Goal: Information Seeking & Learning: Check status

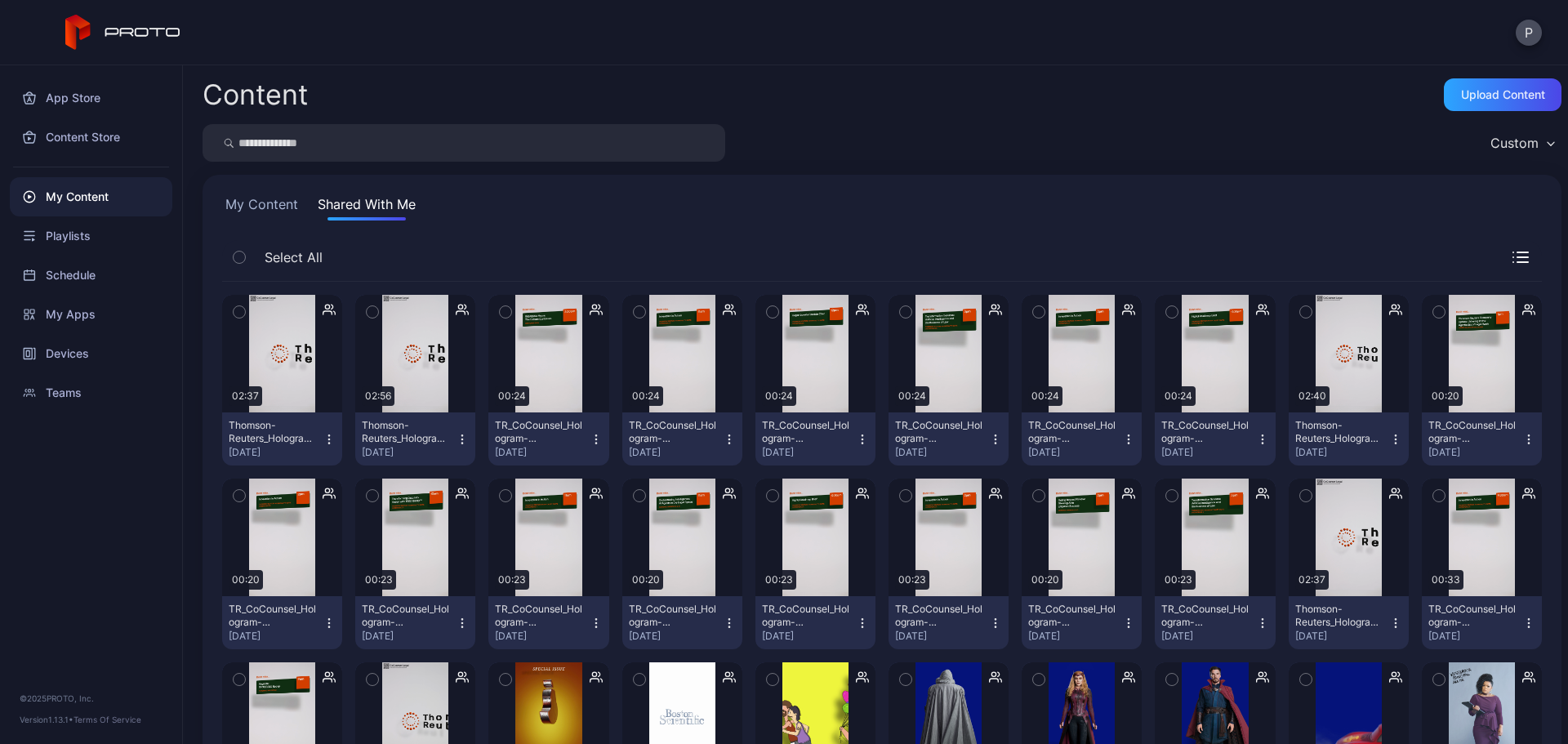
click at [413, 138] on input "search" at bounding box center [463, 143] width 523 height 38
click at [255, 207] on button "My Content" at bounding box center [262, 207] width 79 height 26
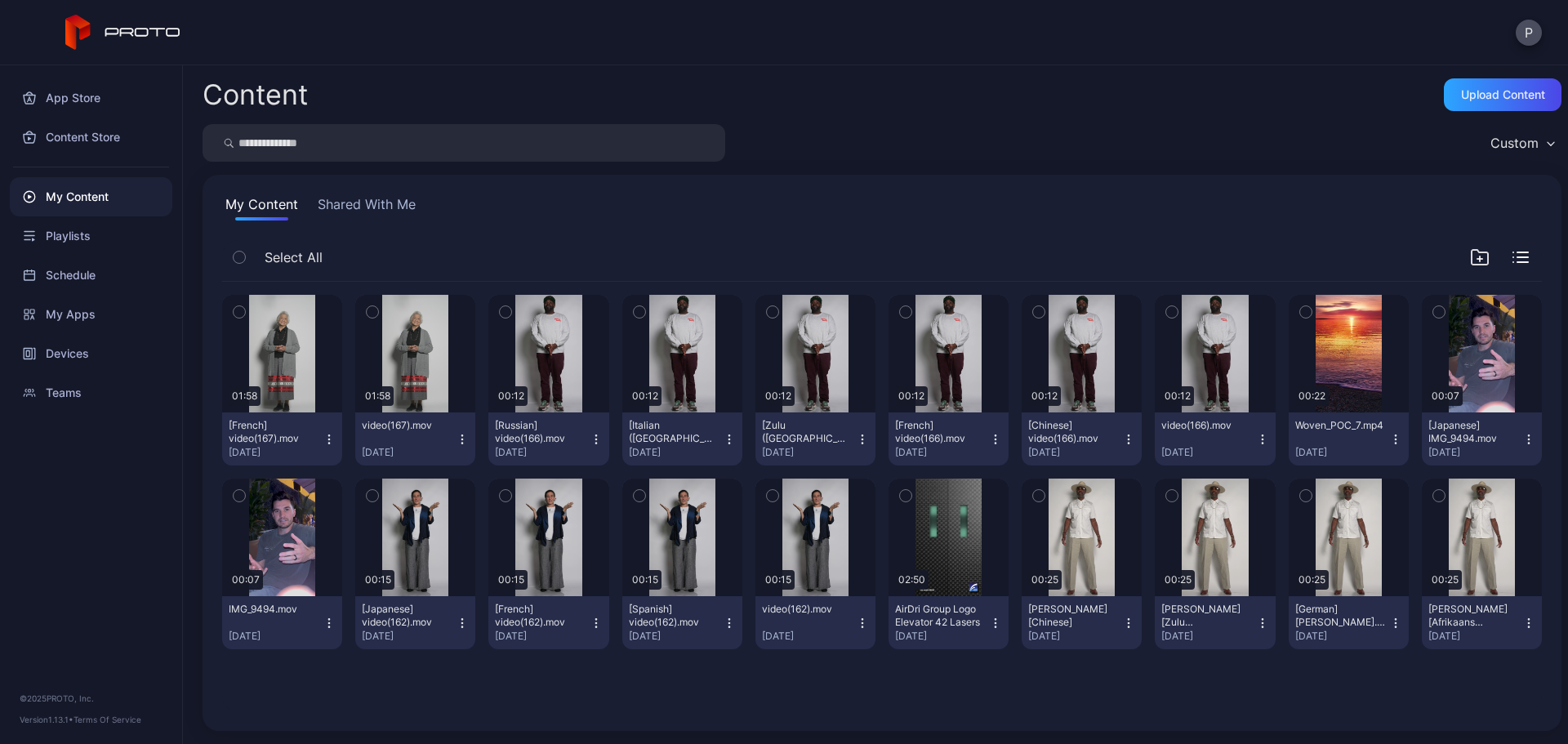
click at [374, 141] on input "search" at bounding box center [463, 143] width 523 height 38
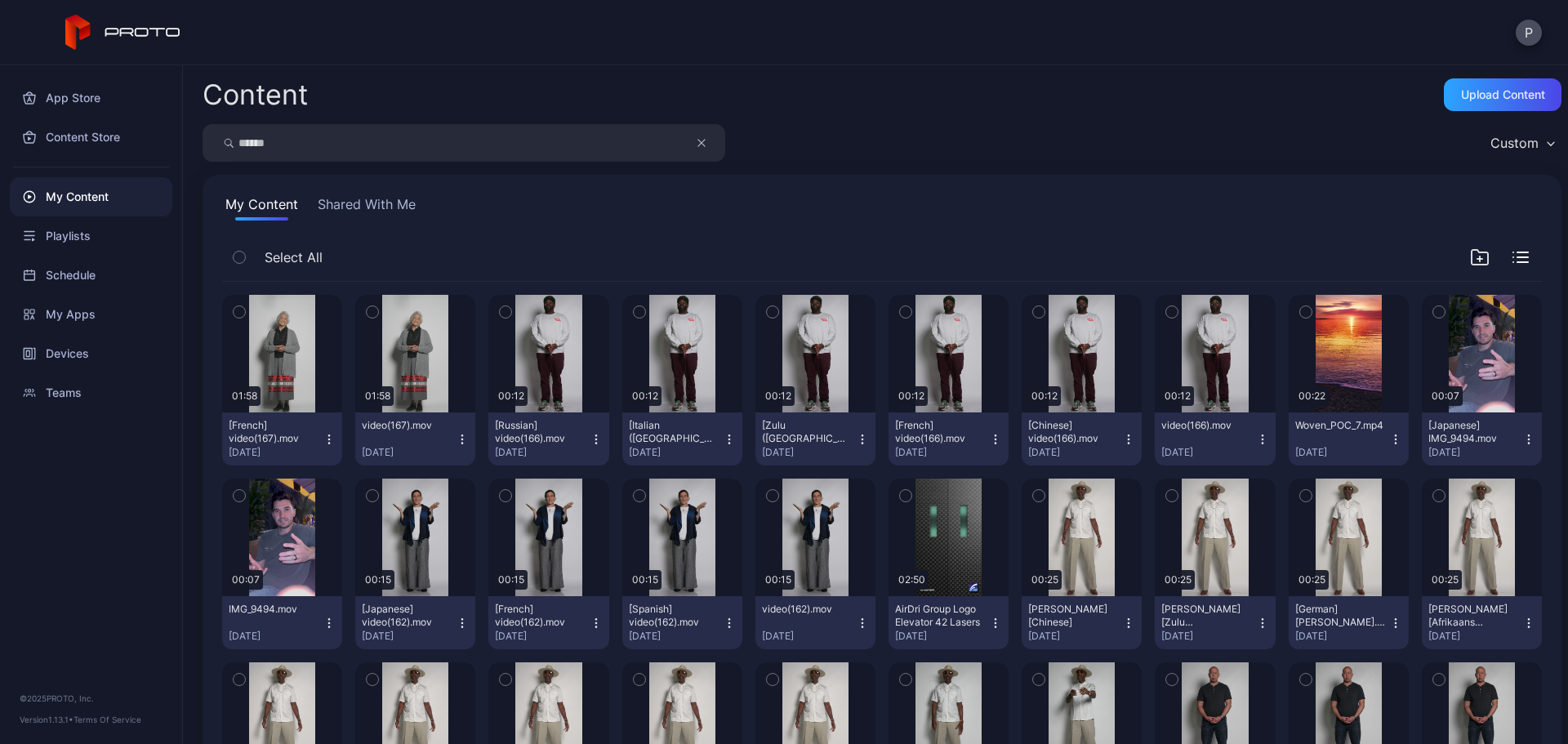
type input "******"
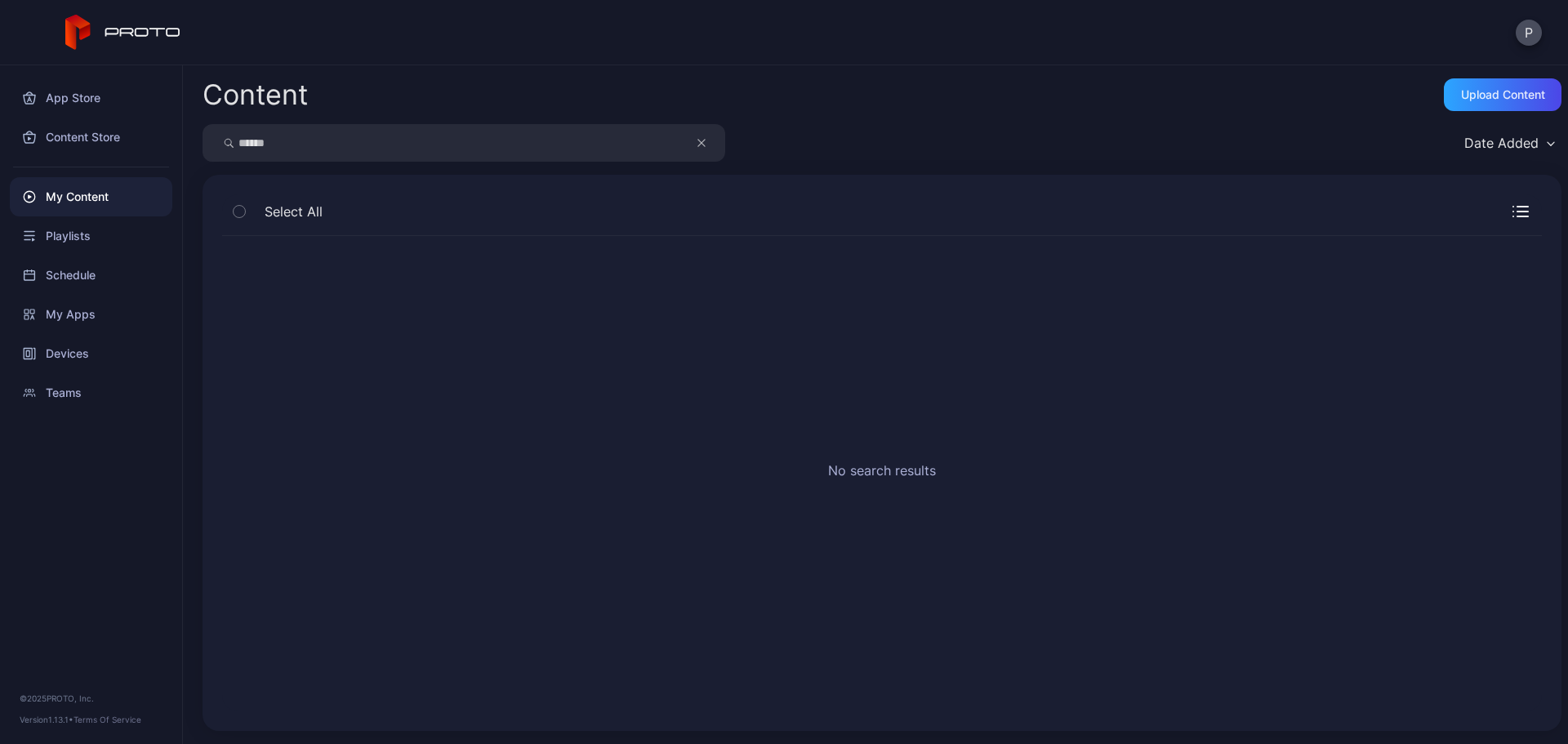
click at [700, 139] on icon "button" at bounding box center [701, 143] width 8 height 20
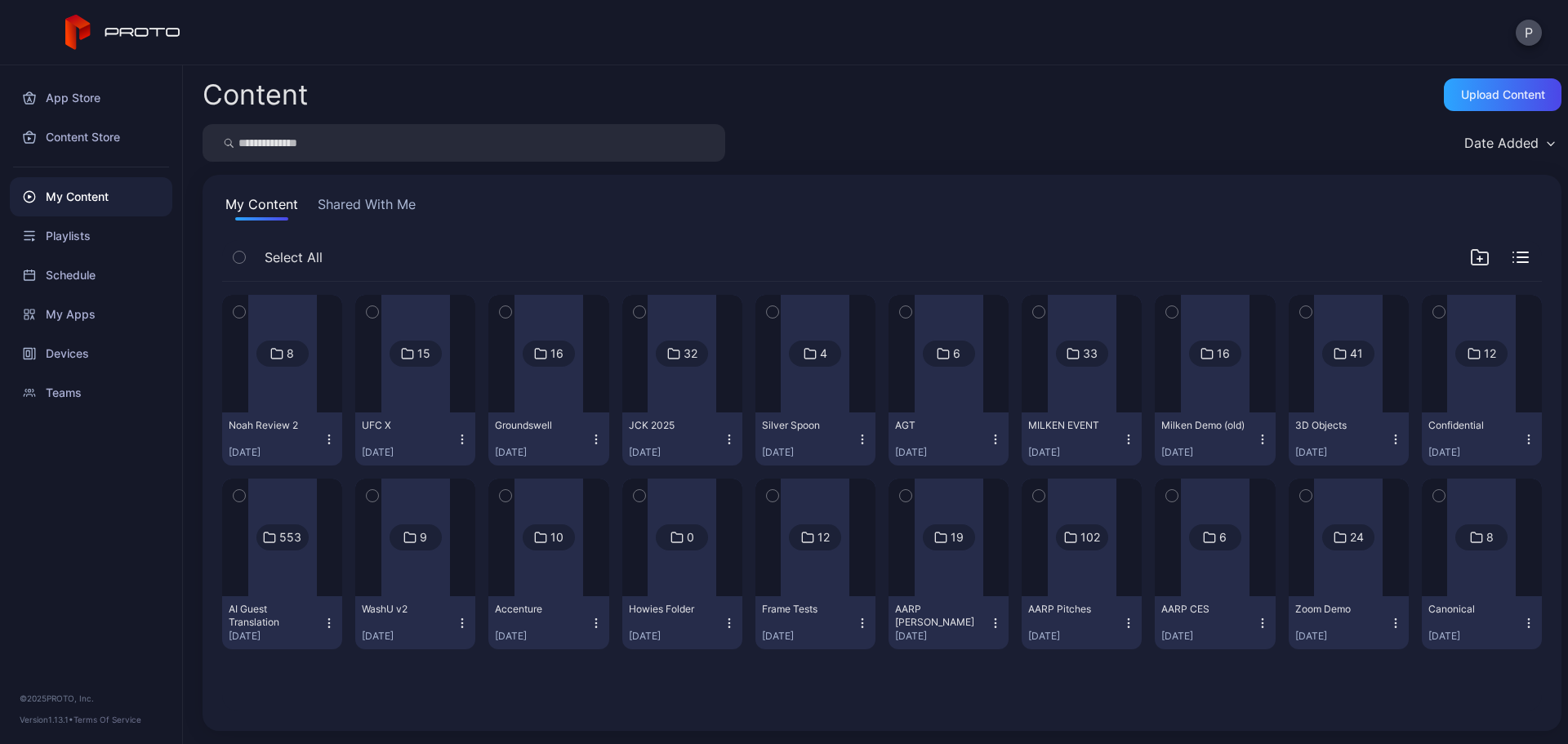
click at [544, 140] on input "search" at bounding box center [463, 143] width 523 height 38
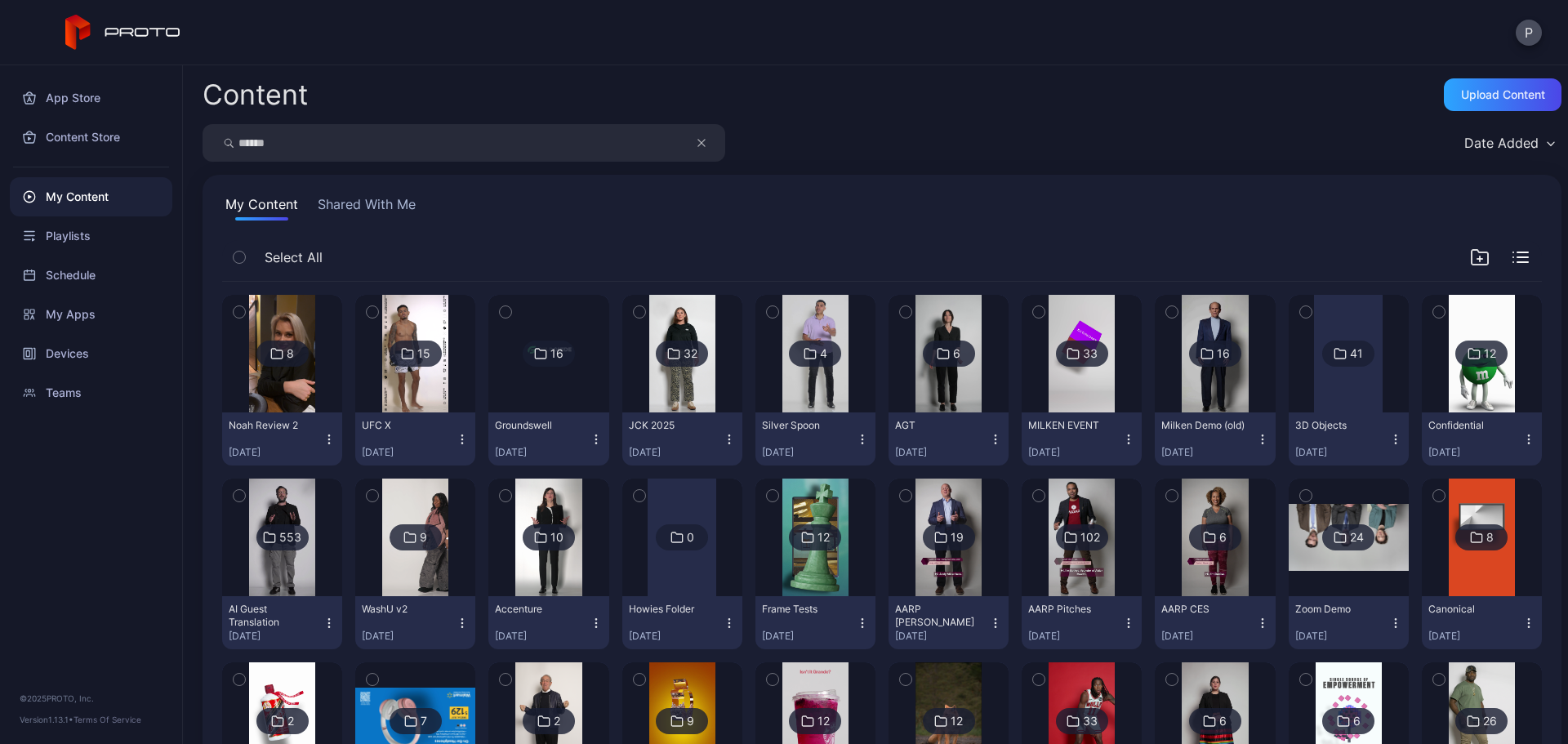
type input "******"
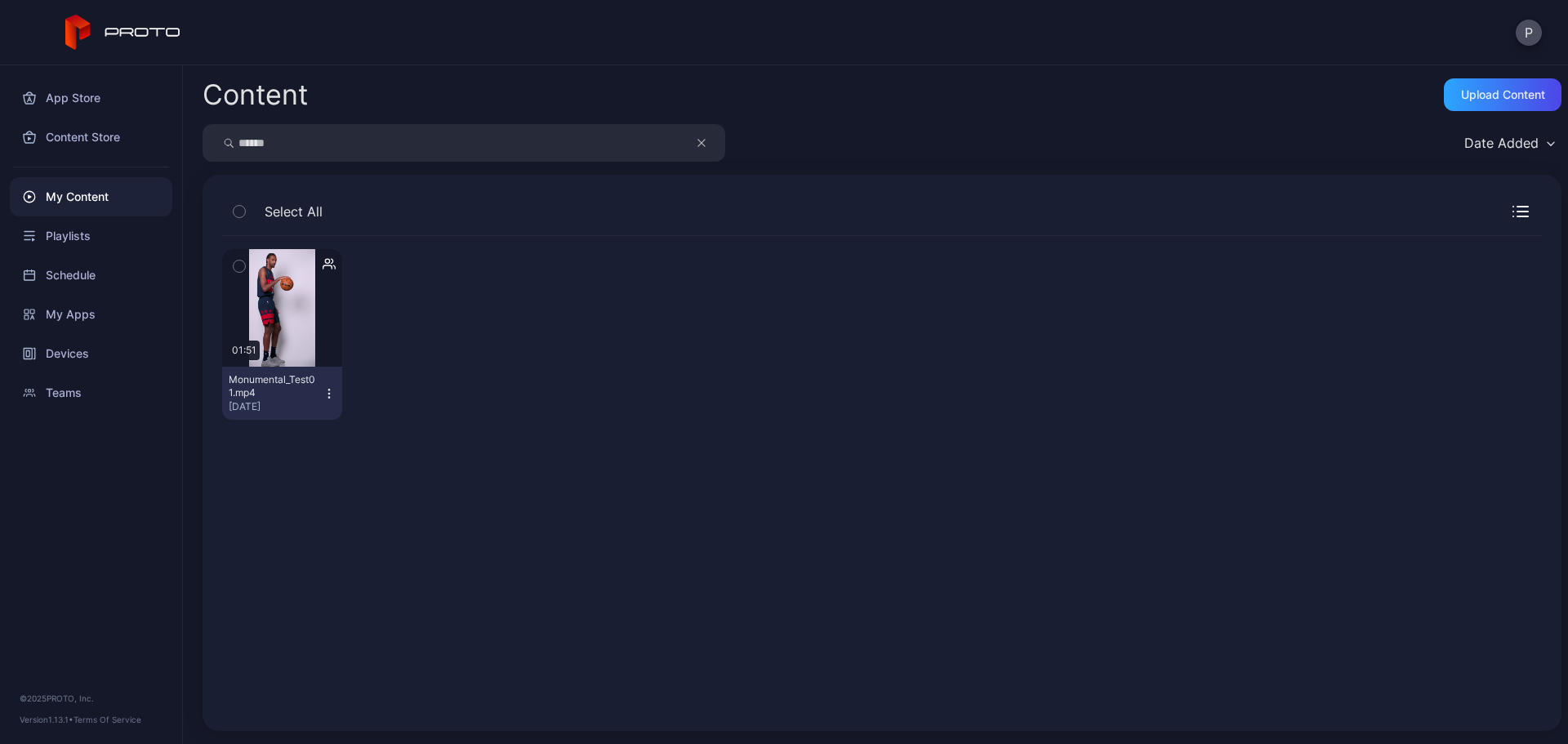
click at [702, 143] on icon "button" at bounding box center [701, 142] width 7 height 7
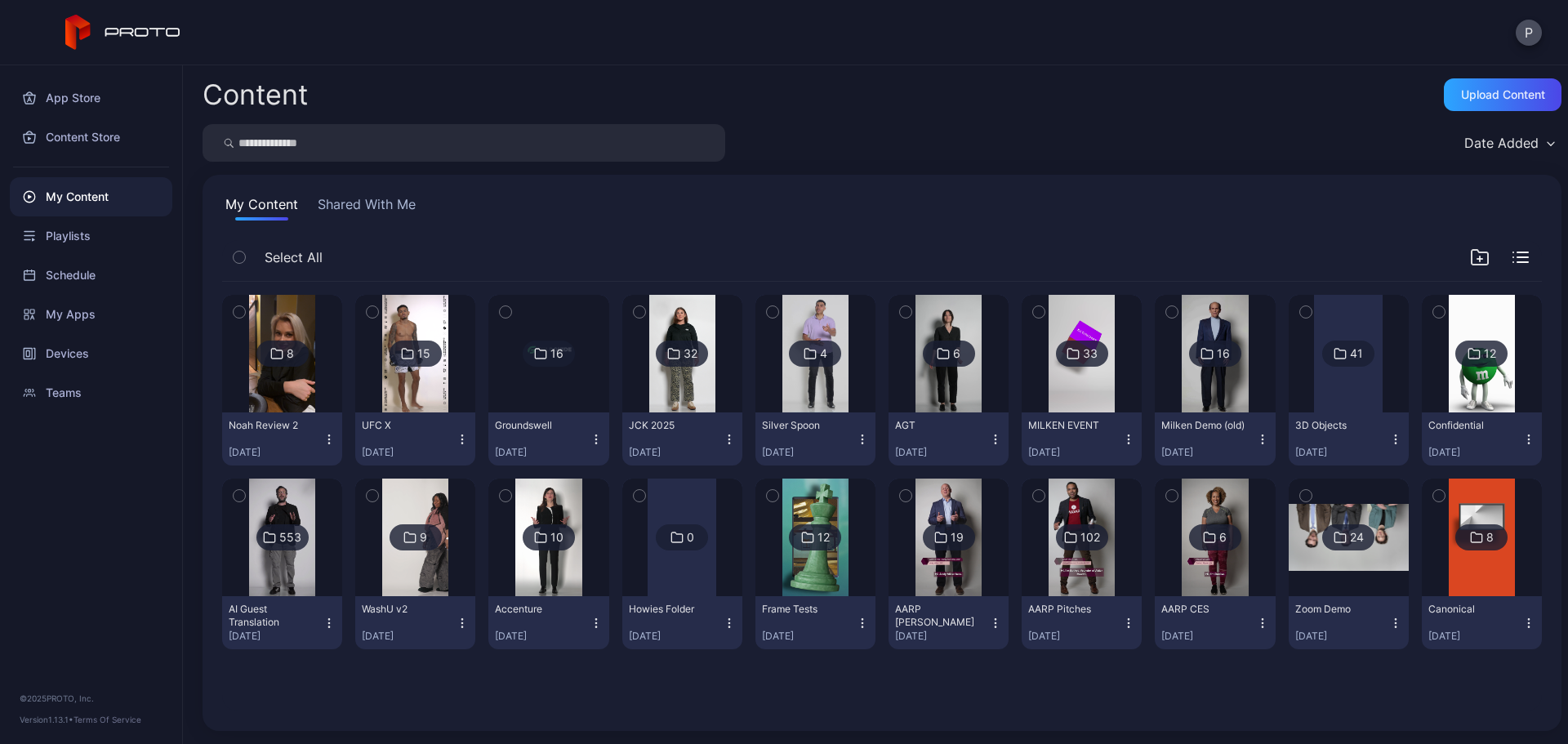
click at [670, 141] on input "search" at bounding box center [463, 143] width 523 height 38
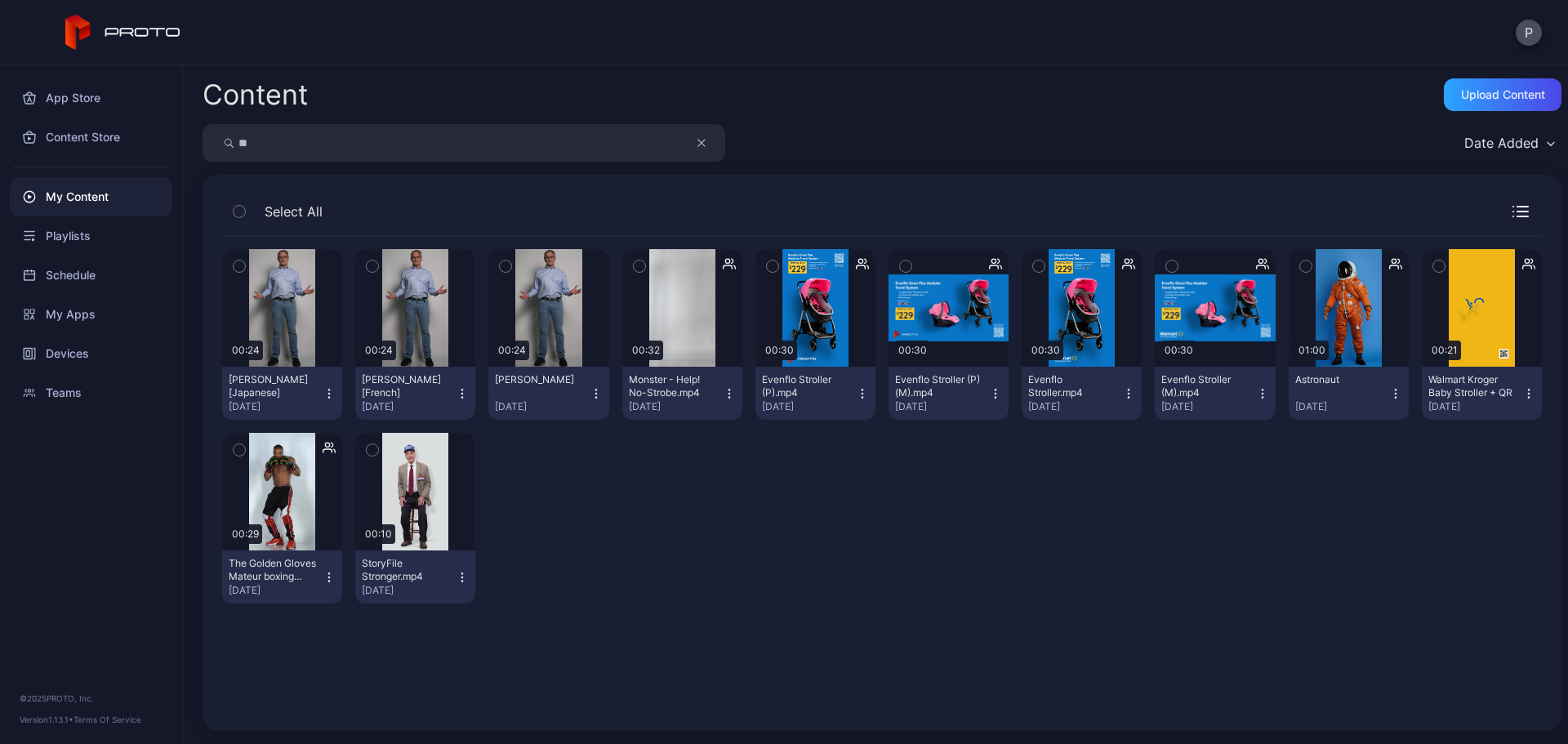
type input "*"
type input "*******"
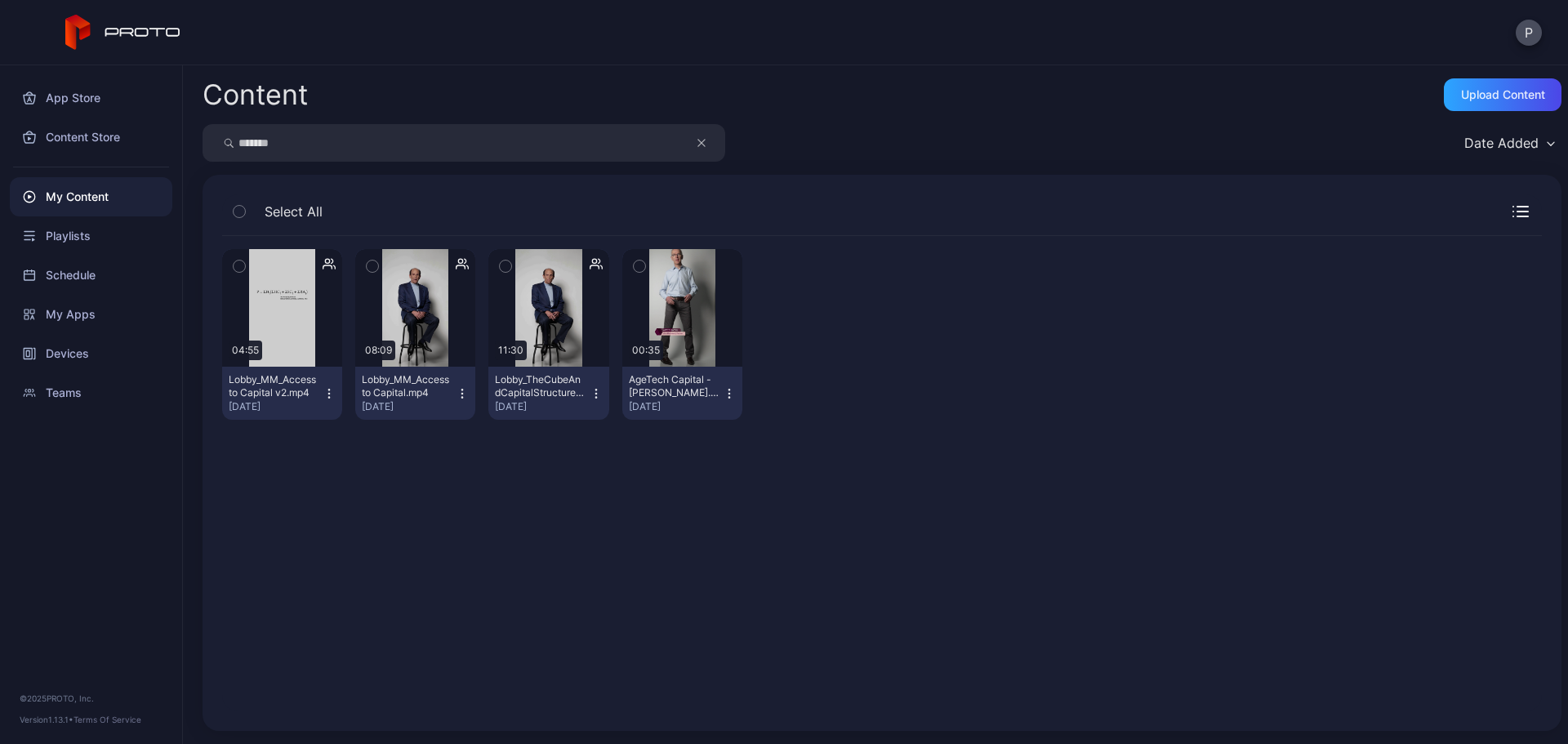
click at [704, 140] on icon "button" at bounding box center [701, 142] width 7 height 7
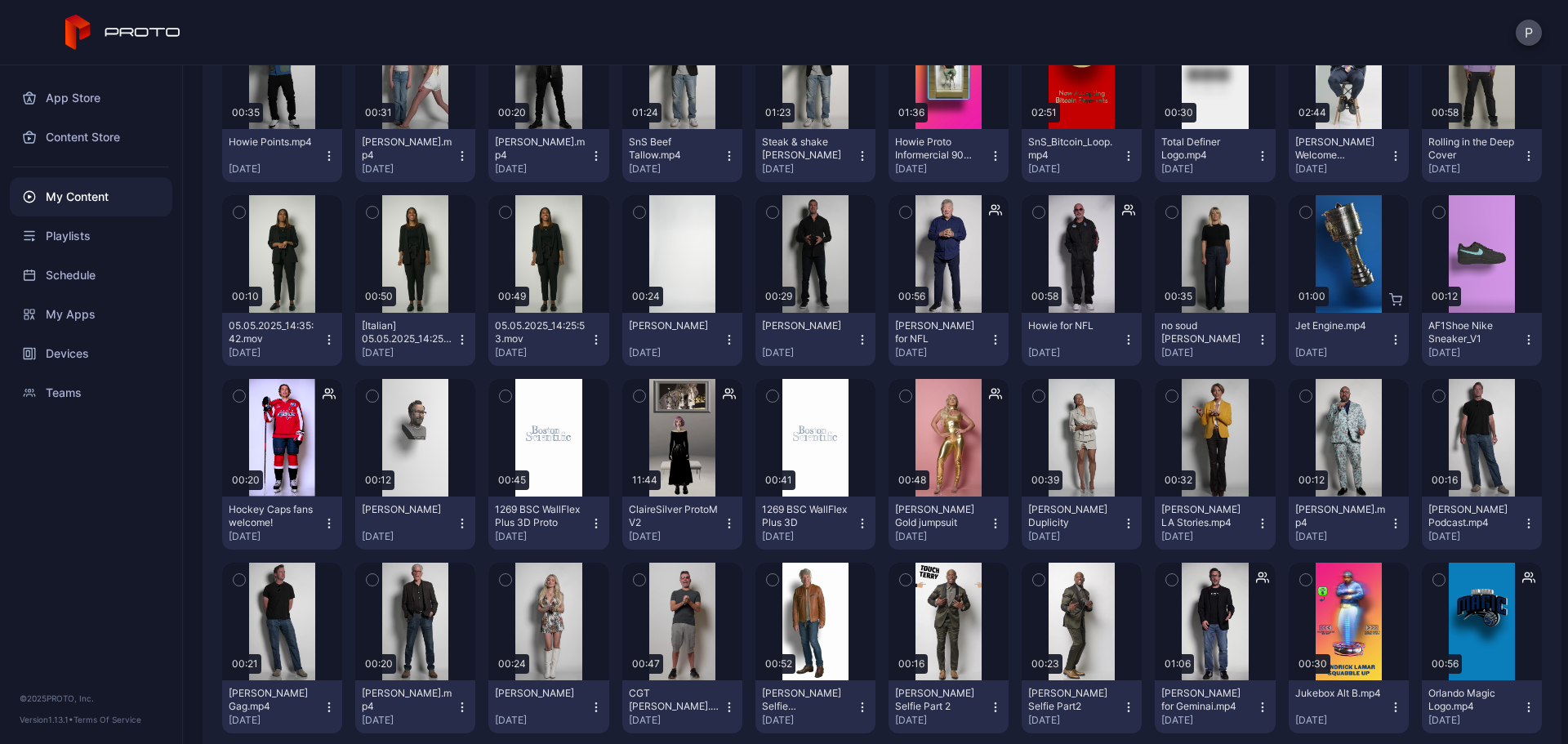
scroll to position [4879, 0]
click at [319, 455] on div "Preview" at bounding box center [283, 437] width 121 height 118
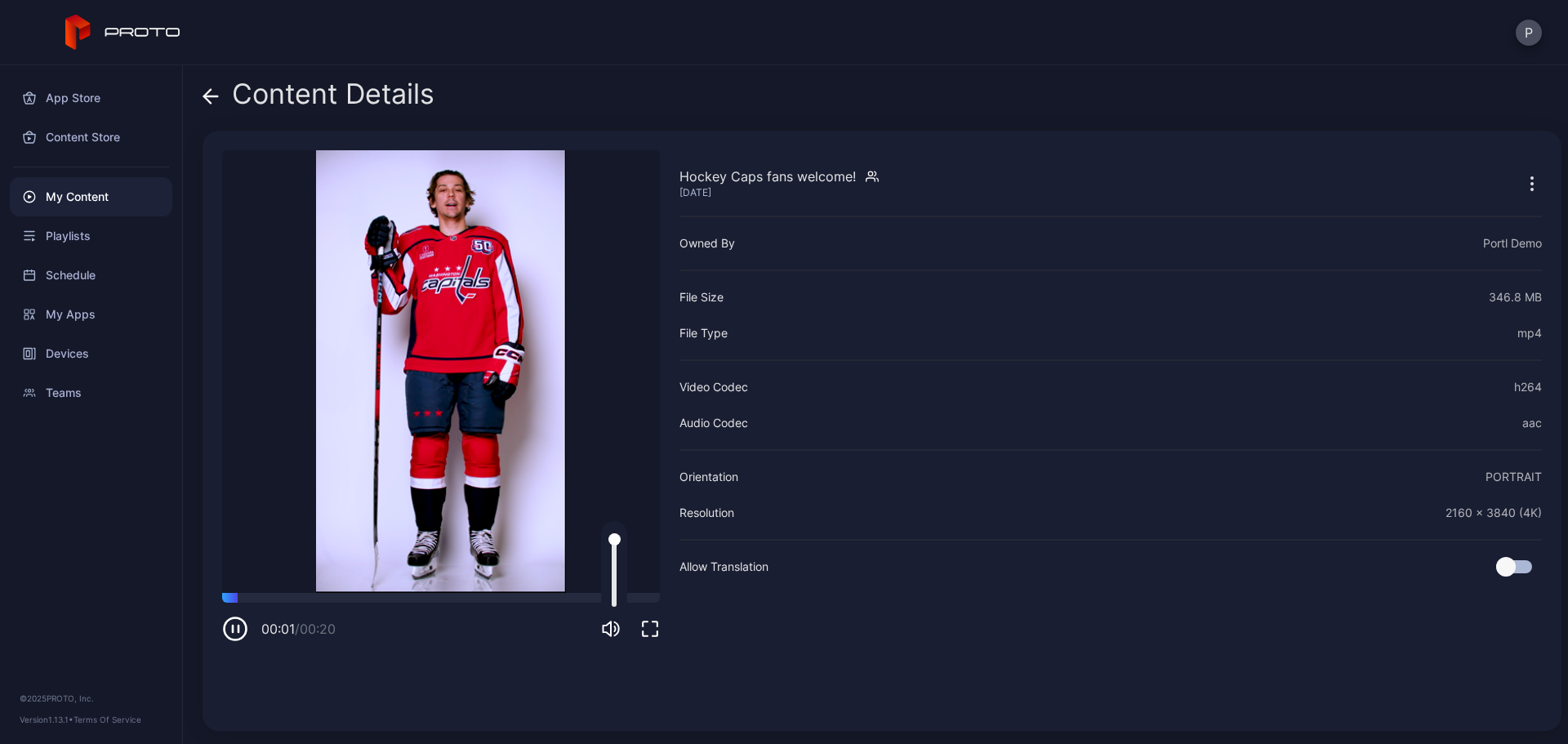
click at [610, 455] on icon "button" at bounding box center [611, 629] width 20 height 20
click at [653, 455] on icon "button" at bounding box center [650, 629] width 20 height 20
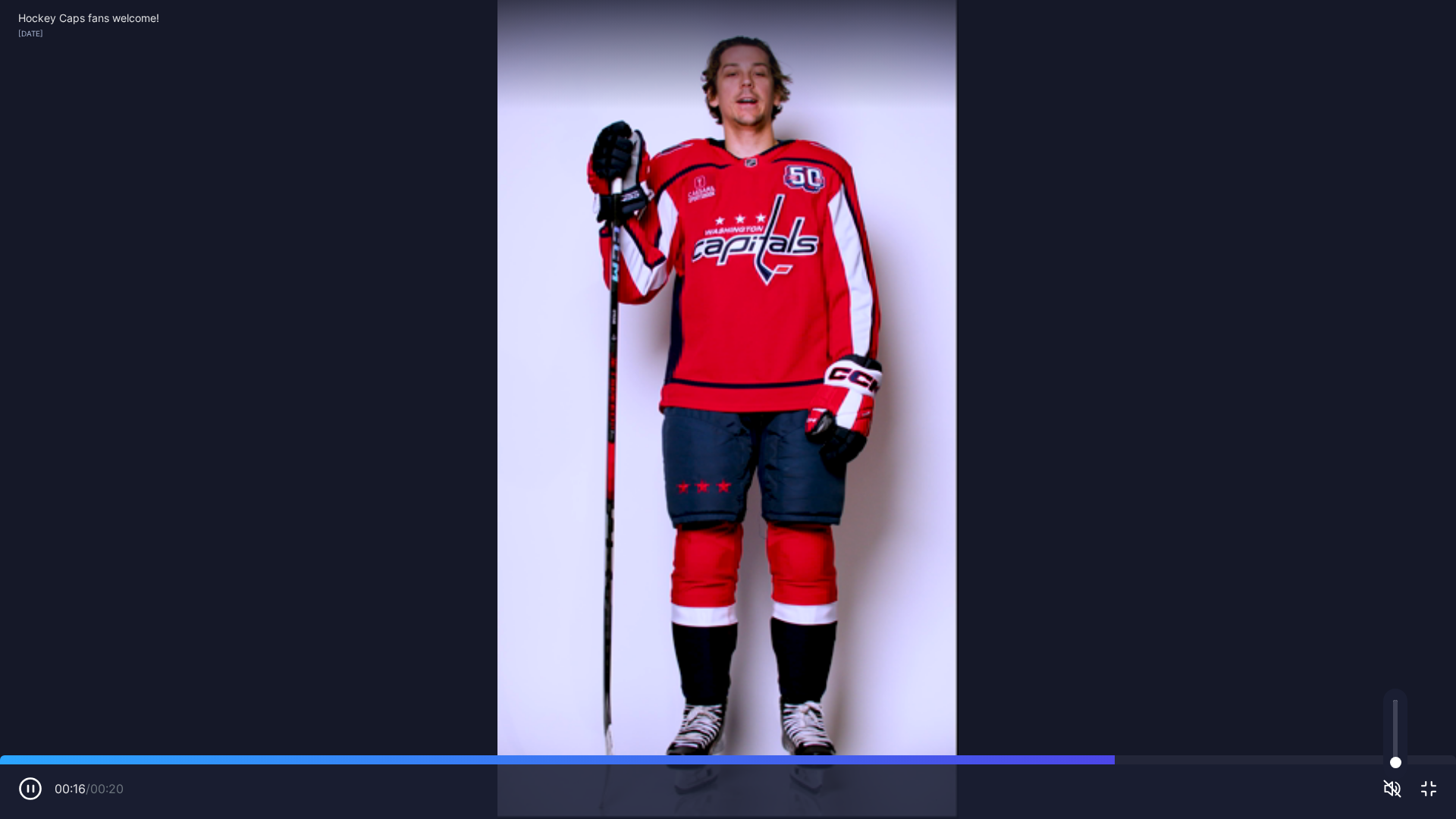
click at [762, 423] on icon "button" at bounding box center [1429, 789] width 18 height 18
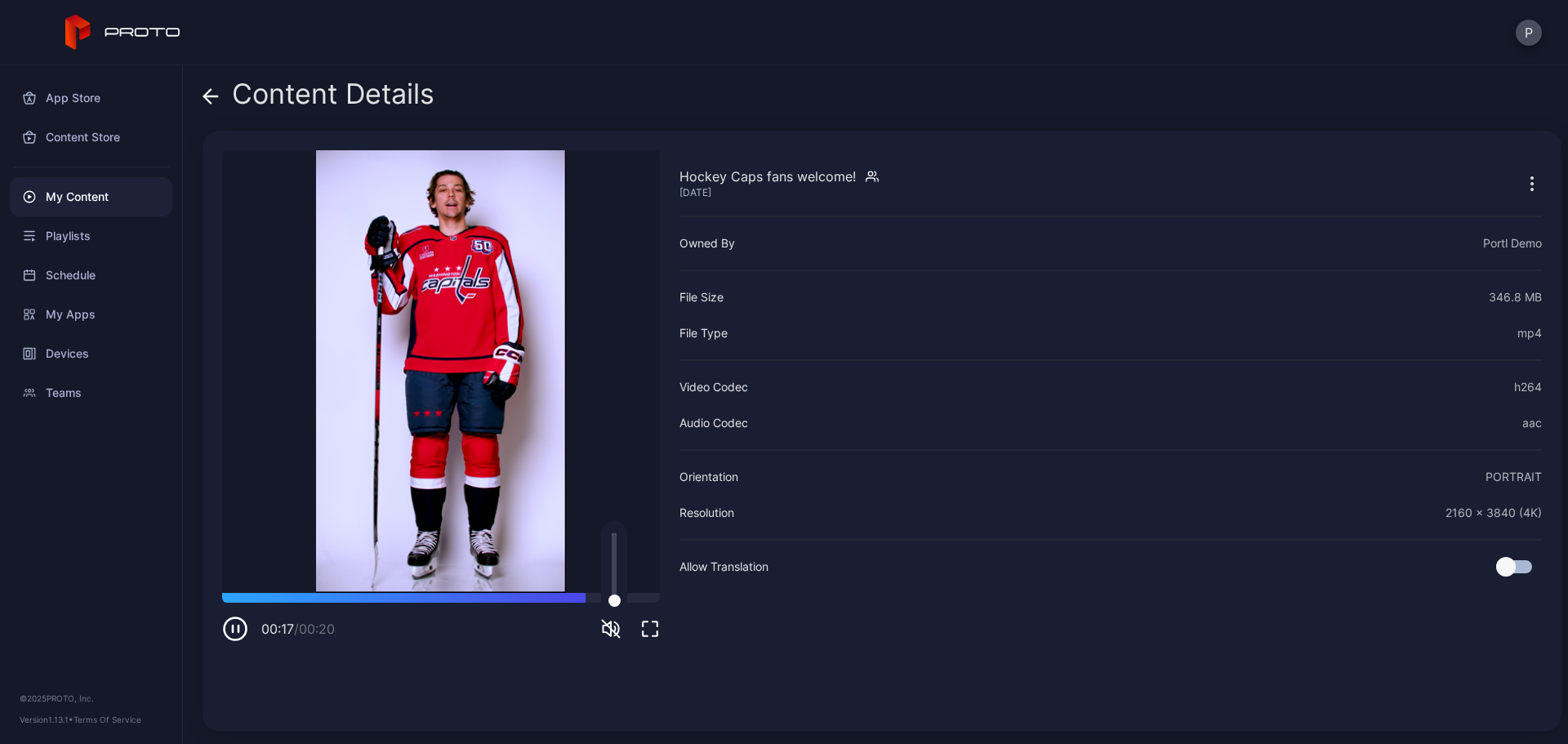
click at [115, 188] on div "My Content" at bounding box center [91, 197] width 163 height 40
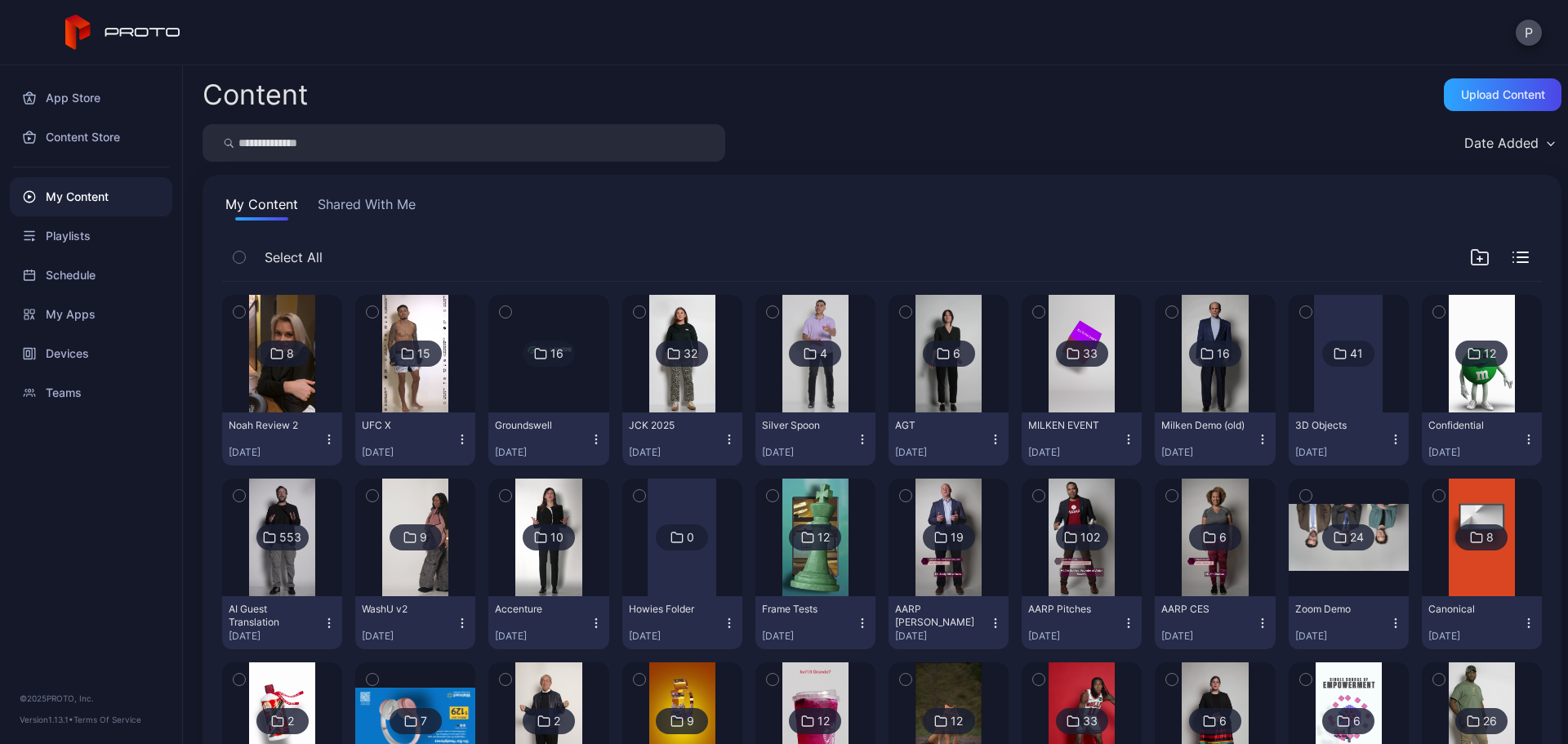
click at [449, 152] on input "search" at bounding box center [463, 143] width 523 height 38
type input "*****"
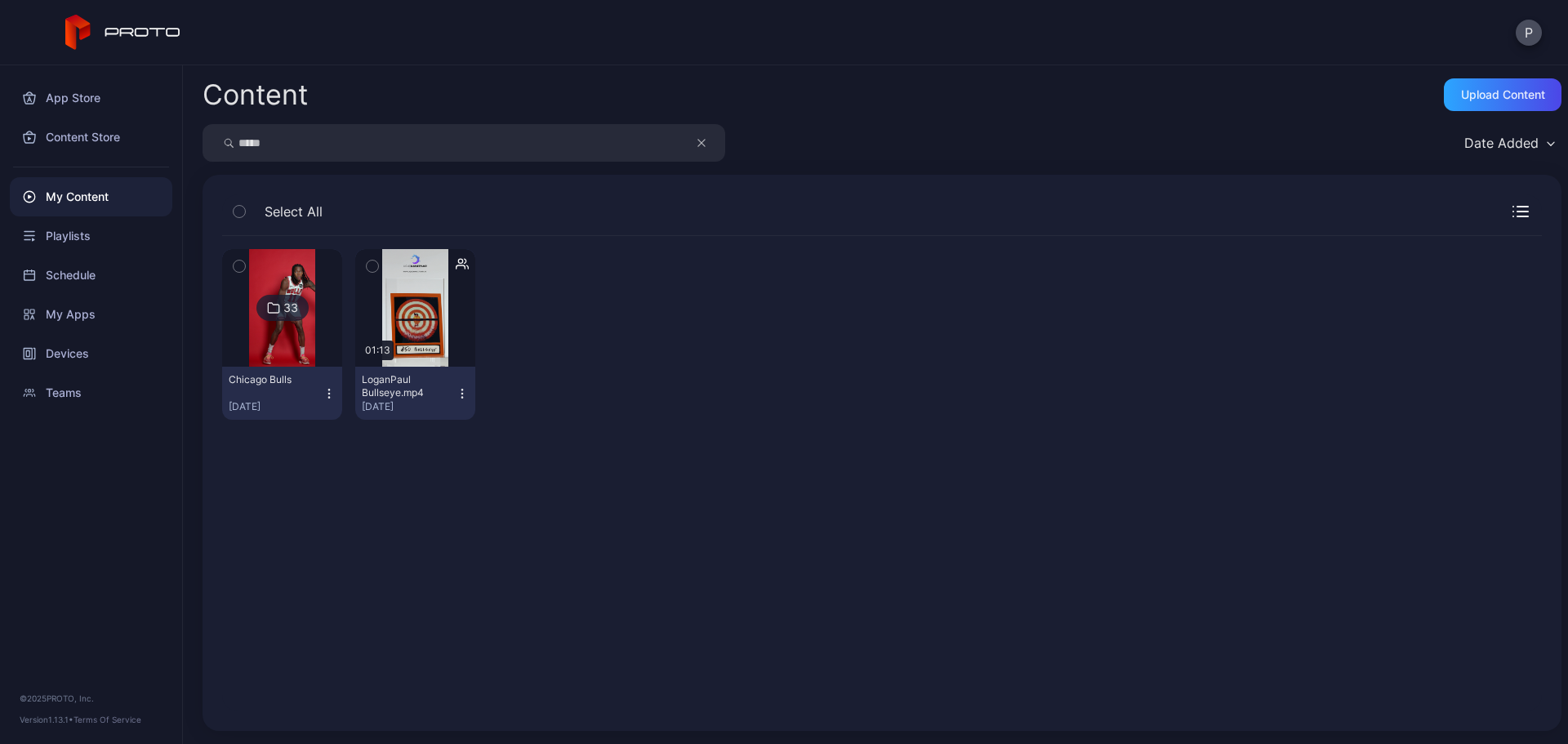
click at [304, 333] on img at bounding box center [282, 307] width 66 height 118
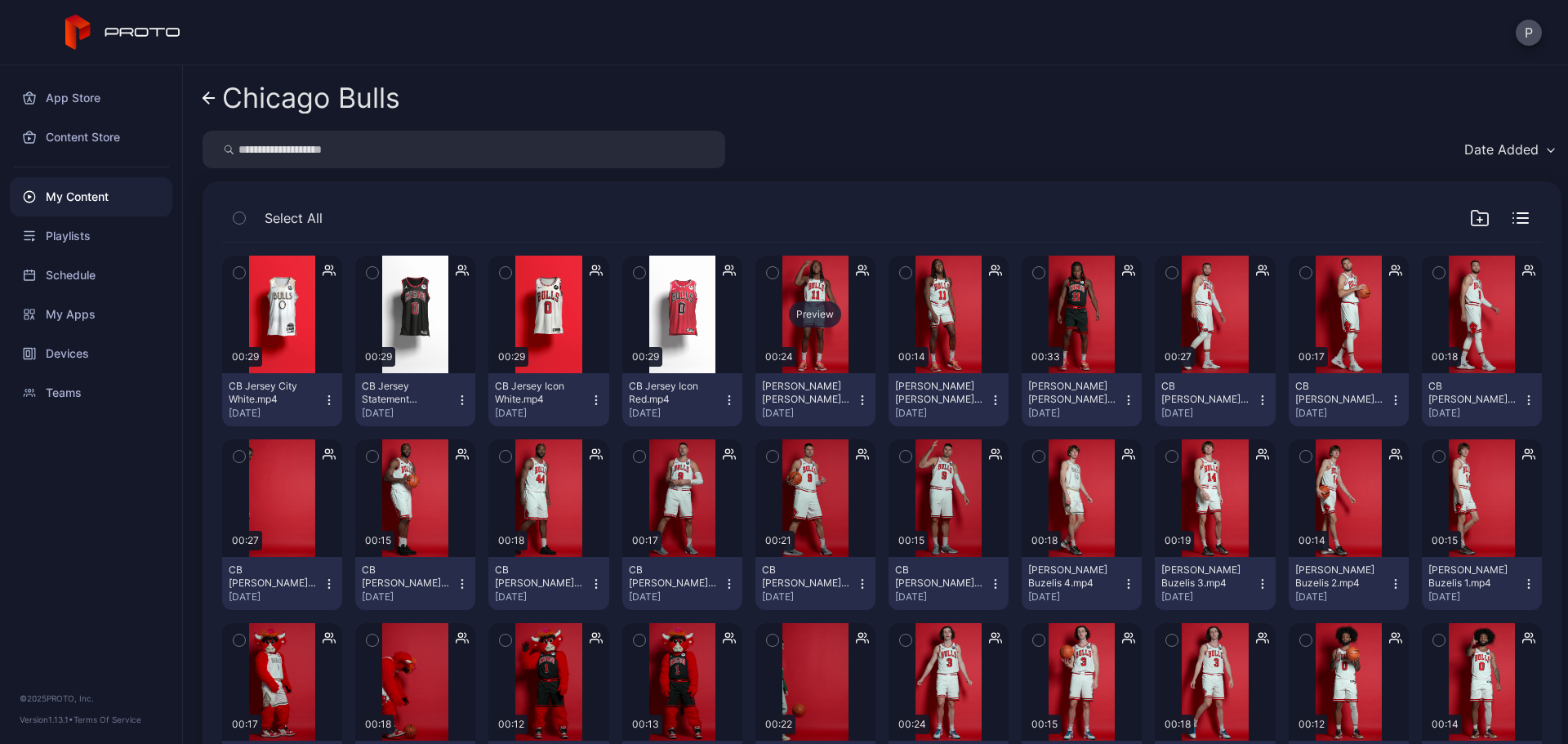
click at [821, 338] on div "Preview" at bounding box center [816, 314] width 121 height 118
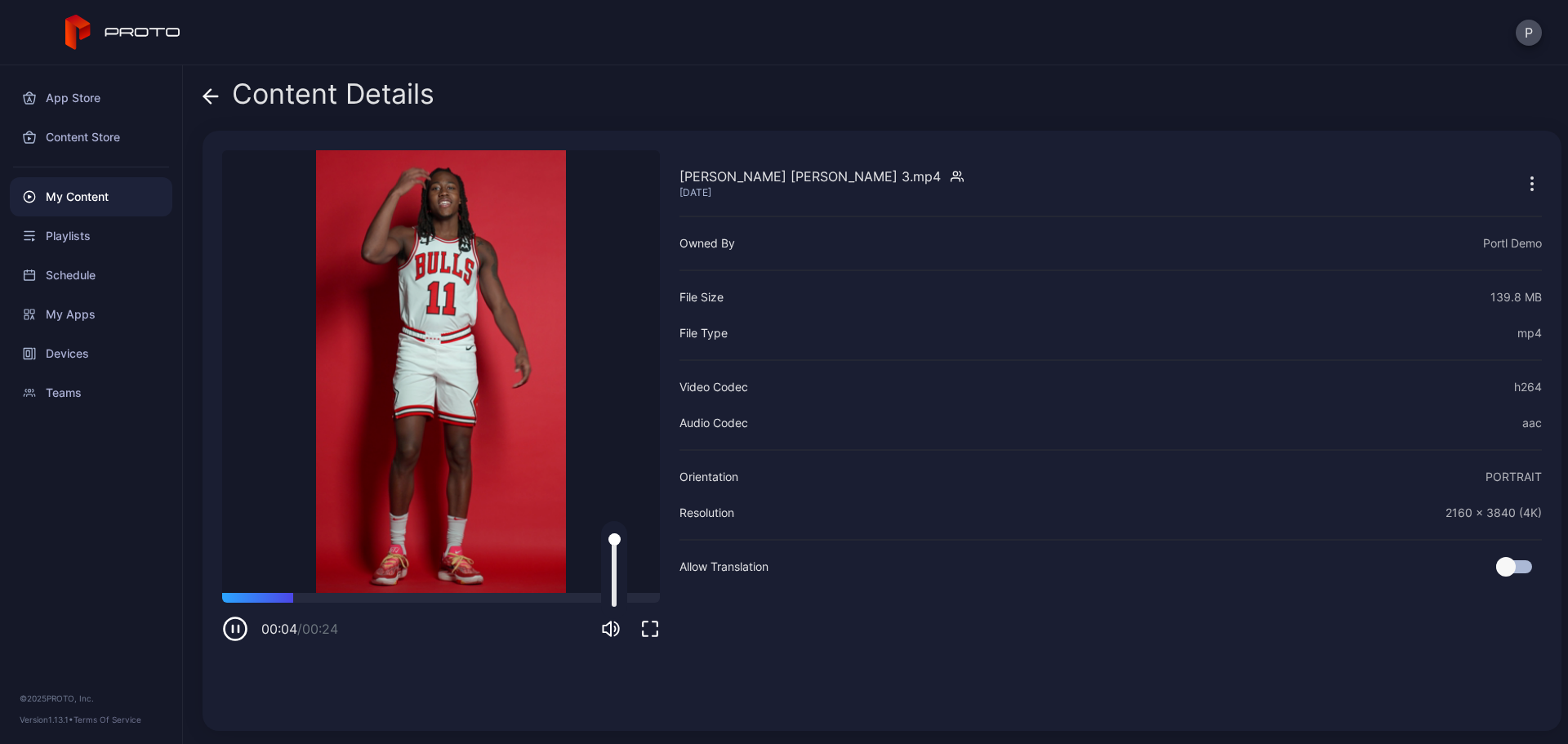
click at [610, 455] on icon "button" at bounding box center [611, 629] width 20 height 20
click at [198, 87] on div "Content Details [PERSON_NAME] [PERSON_NAME] 3.mp4 [DATE] Sorry, your browser do…" at bounding box center [875, 404] width 1385 height 679
click at [206, 93] on icon at bounding box center [207, 96] width 7 height 14
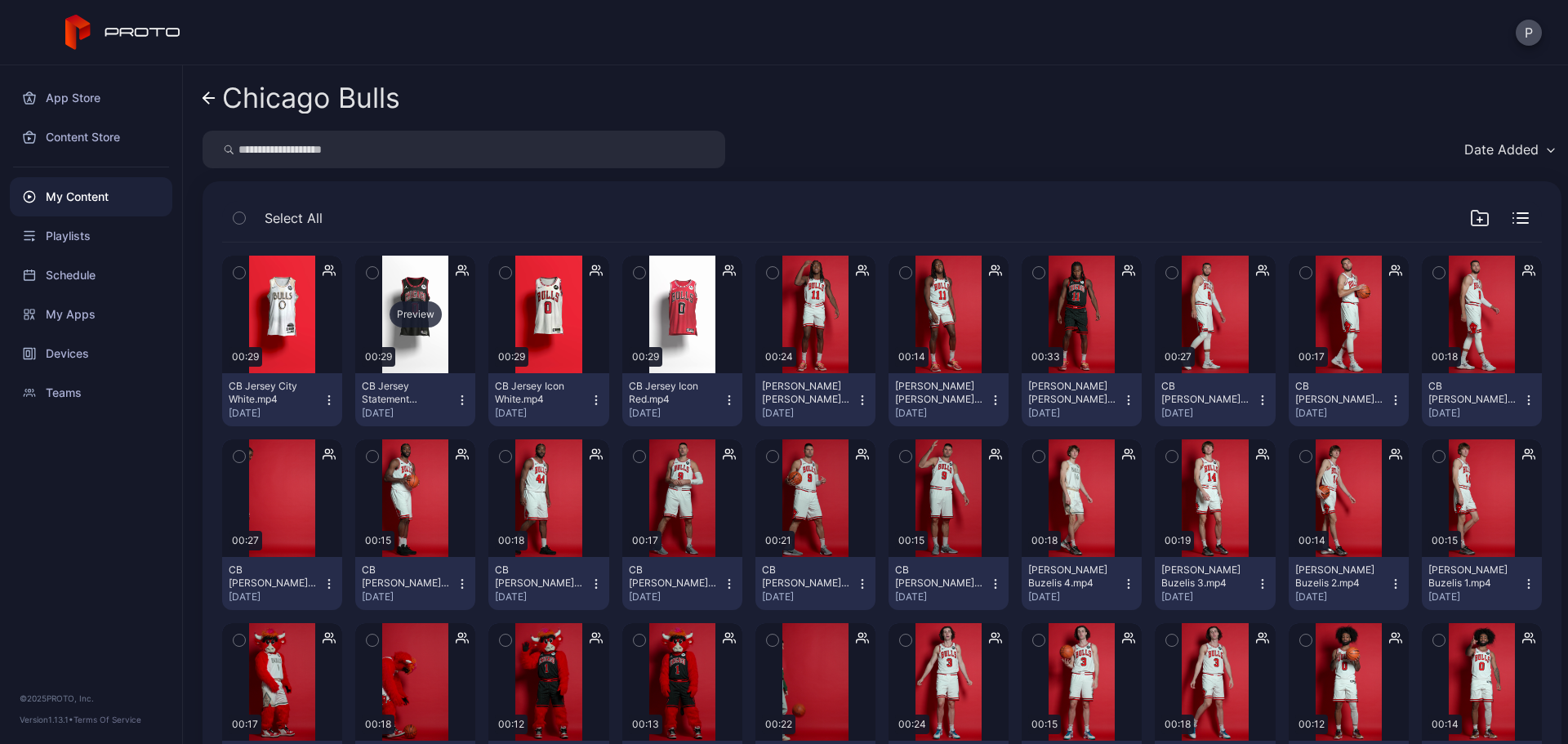
click at [415, 328] on div "Preview" at bounding box center [416, 314] width 121 height 118
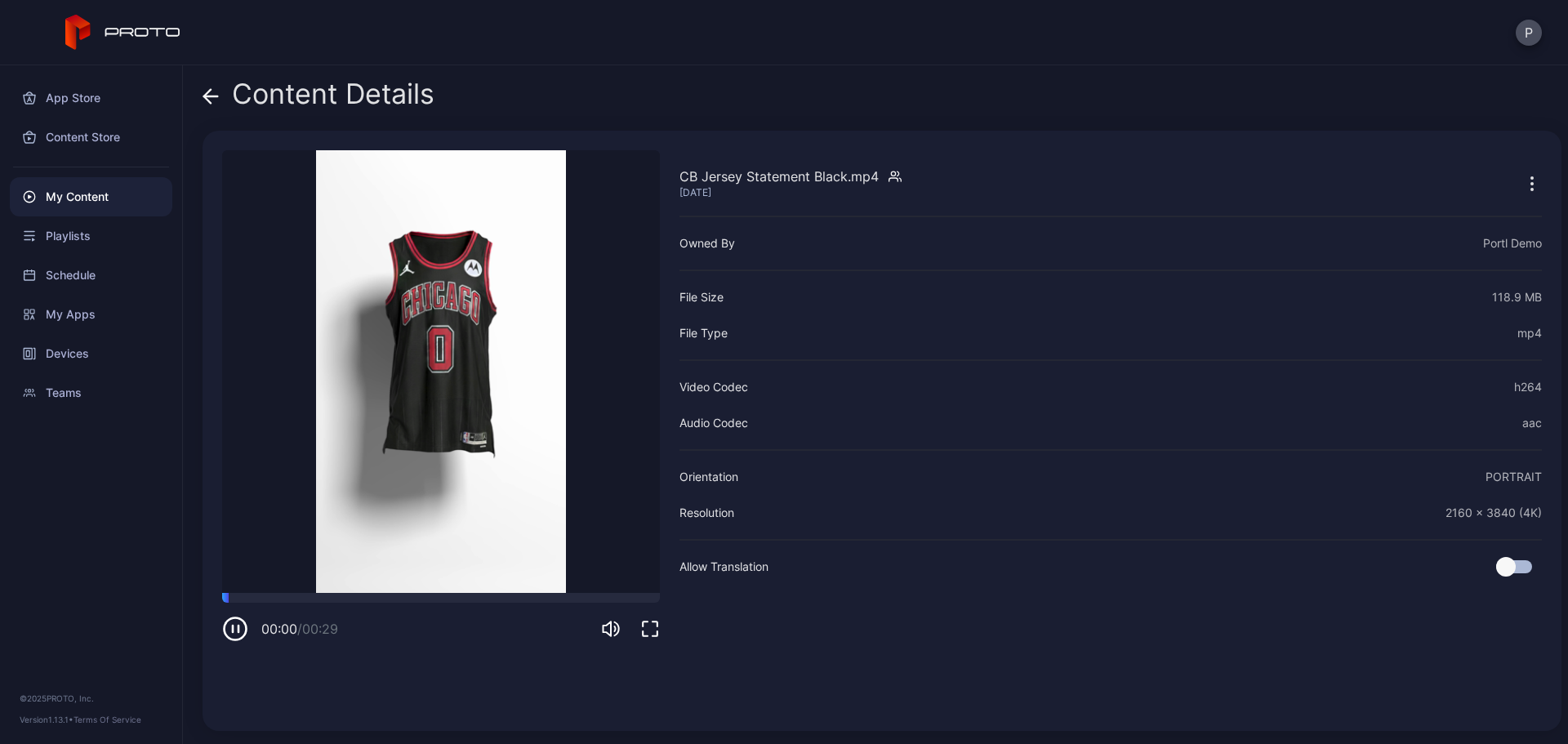
click at [653, 455] on icon "button" at bounding box center [650, 629] width 20 height 20
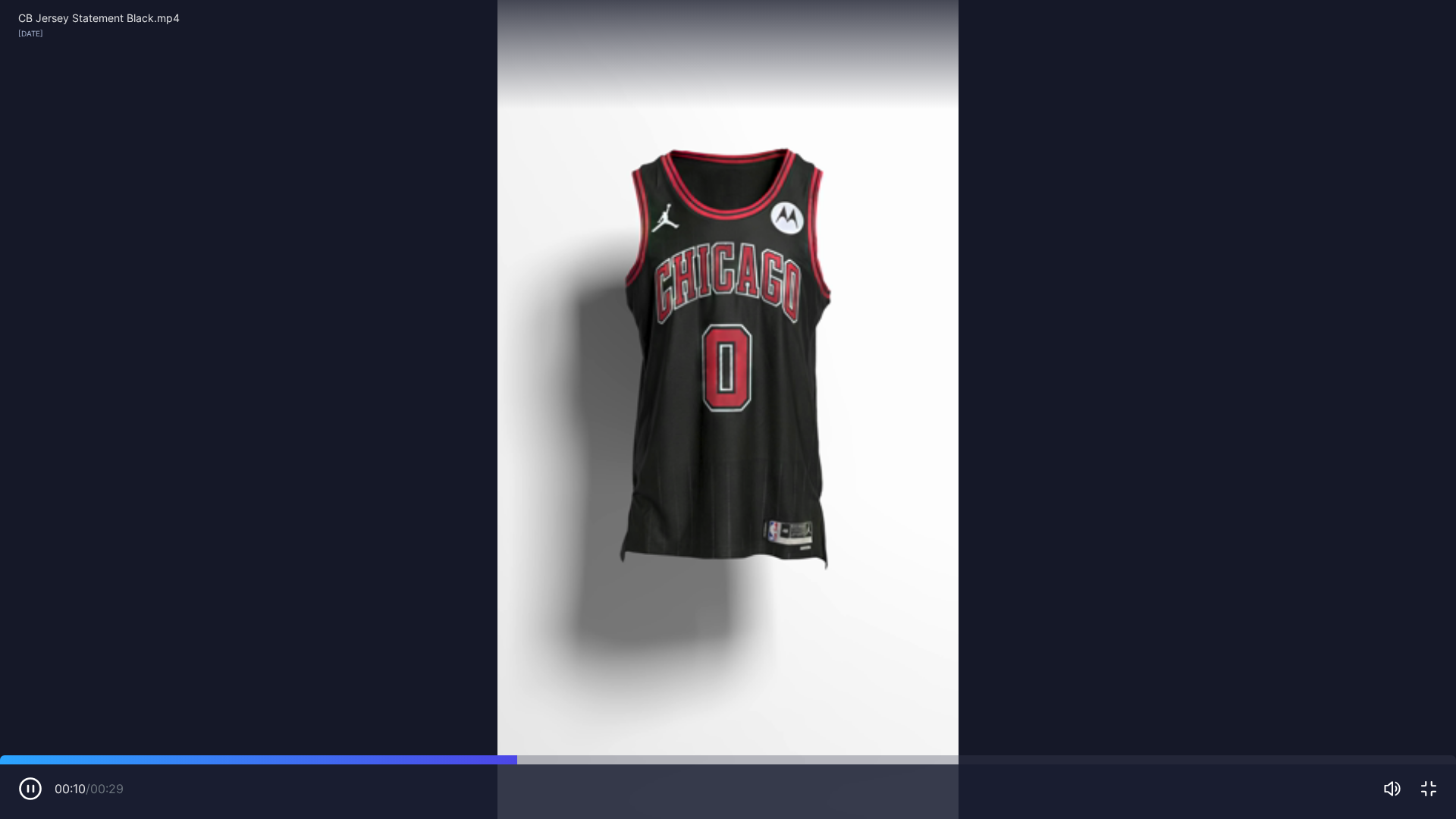
click at [762, 423] on icon "button" at bounding box center [1429, 789] width 18 height 18
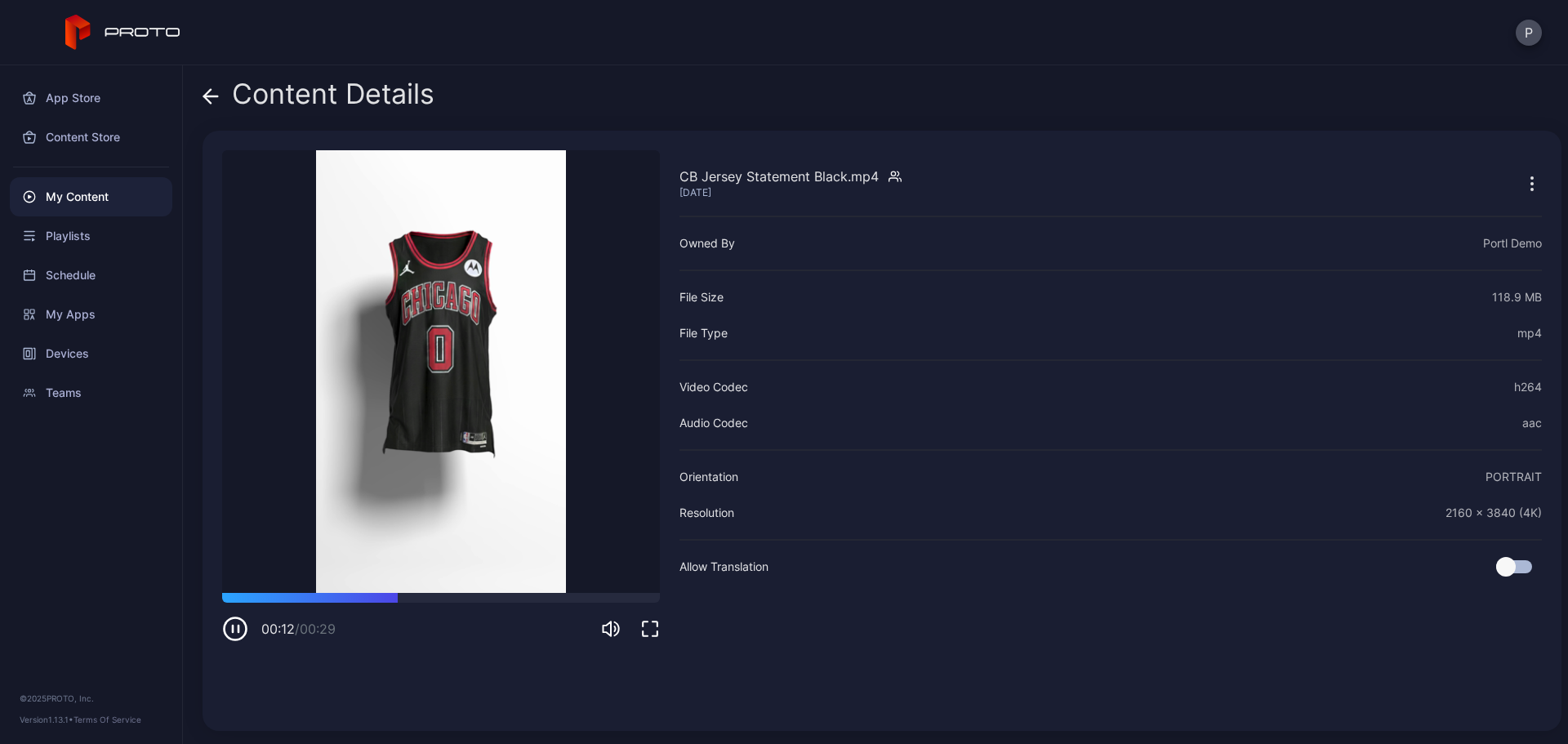
click at [220, 94] on div "Content Details" at bounding box center [318, 98] width 232 height 40
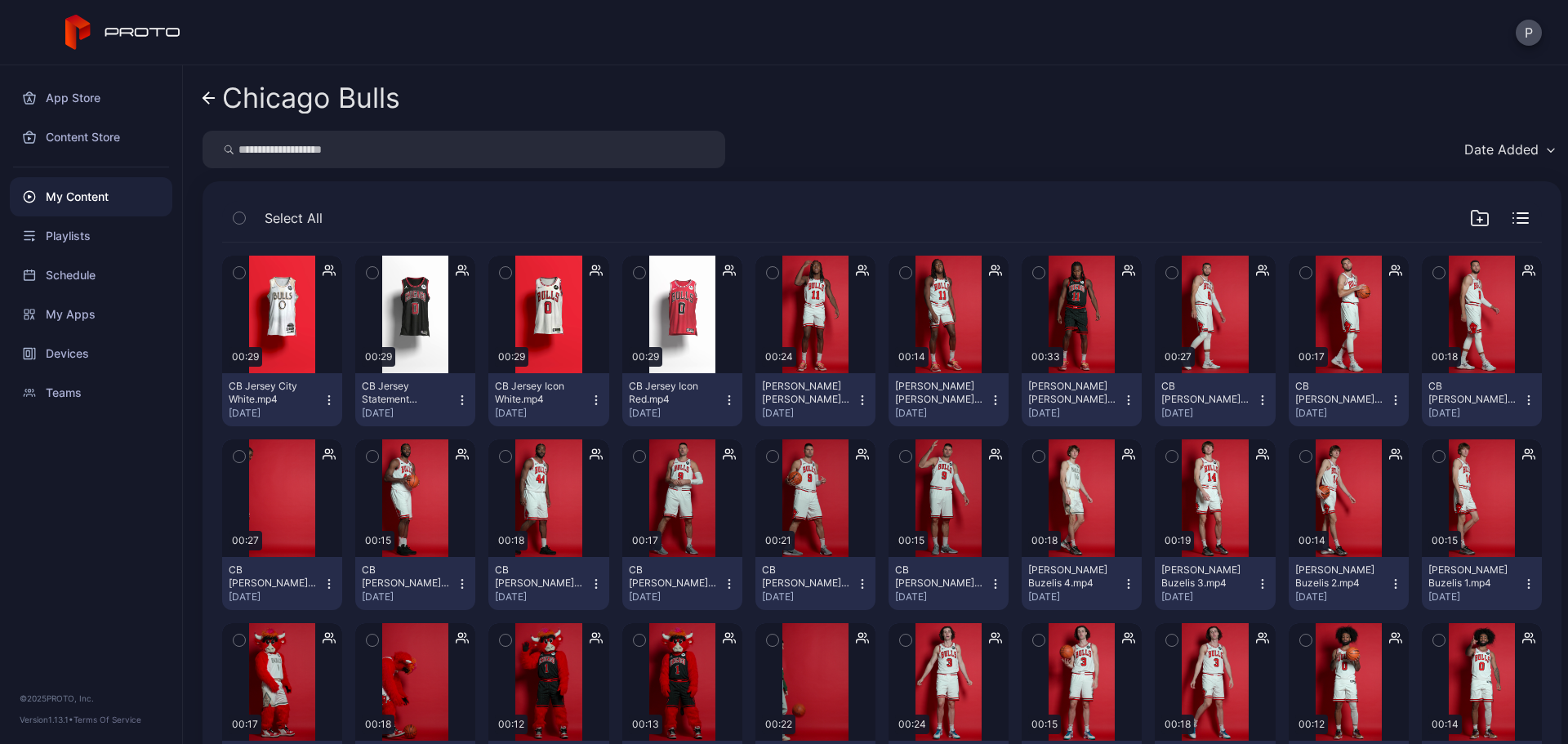
click at [214, 94] on icon at bounding box center [208, 99] width 13 height 14
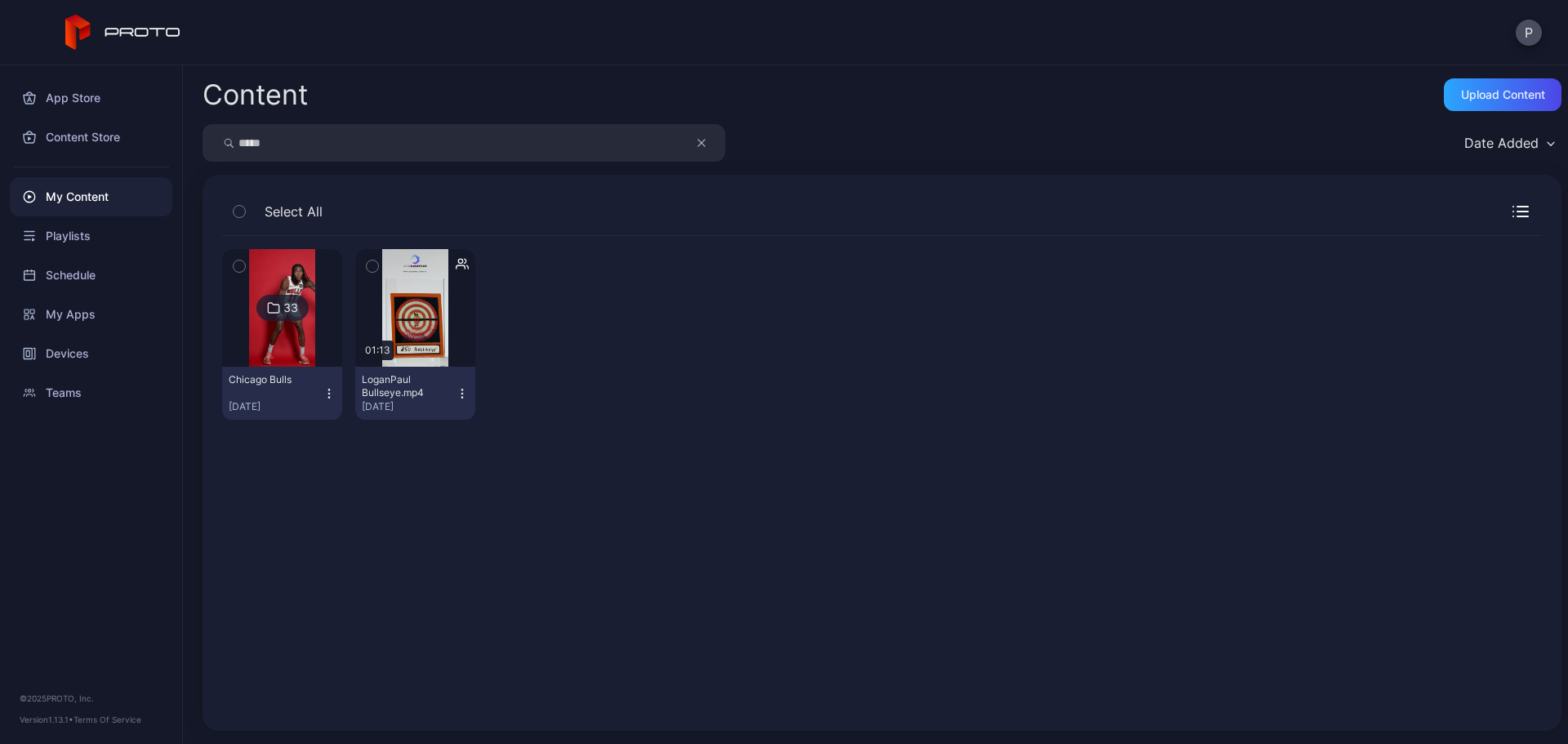
drag, startPoint x: 352, startPoint y: 143, endPoint x: 492, endPoint y: 150, distance: 140.2
click at [353, 143] on input "*****" at bounding box center [463, 143] width 523 height 38
click at [701, 139] on icon "button" at bounding box center [701, 143] width 8 height 20
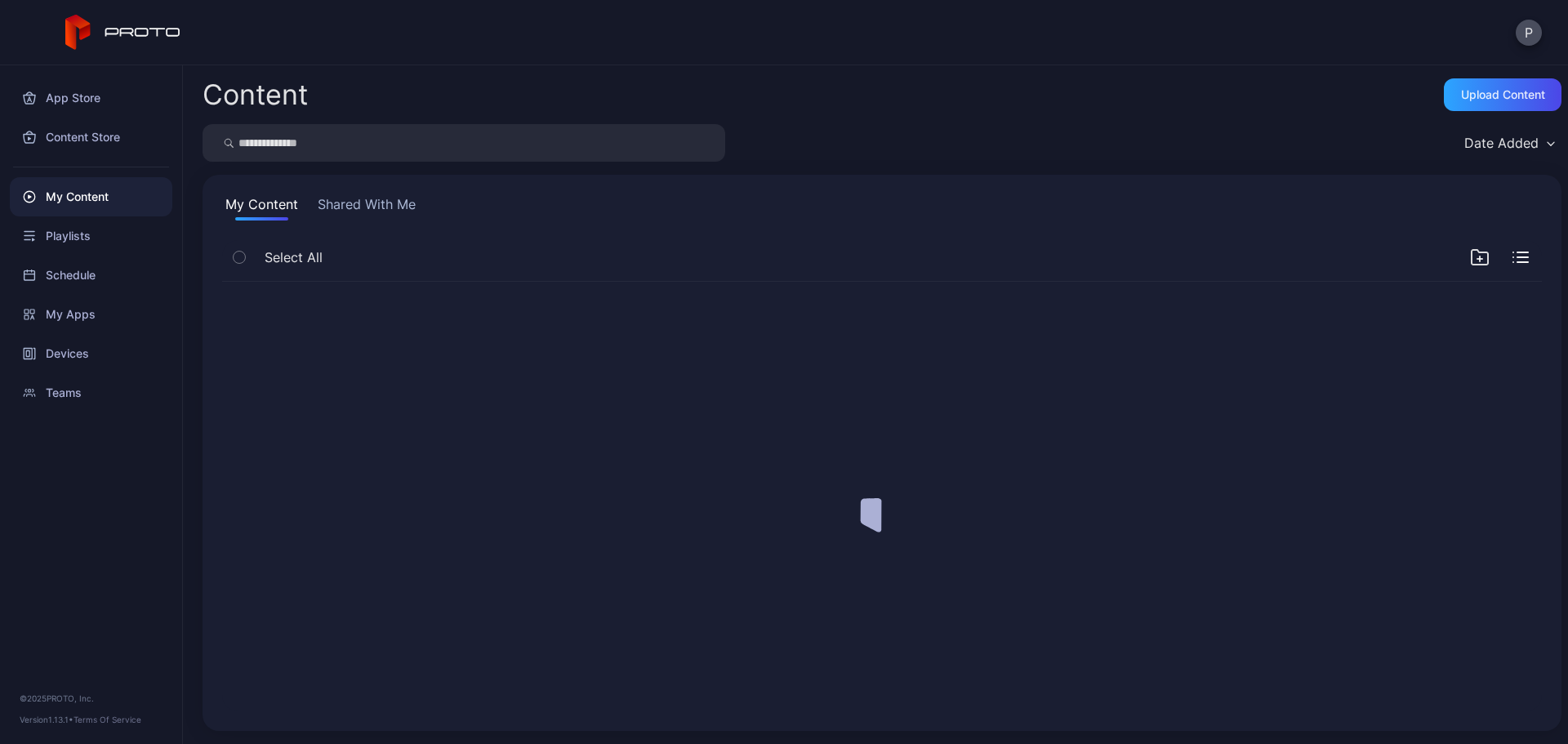
click at [638, 134] on input "search" at bounding box center [463, 143] width 523 height 38
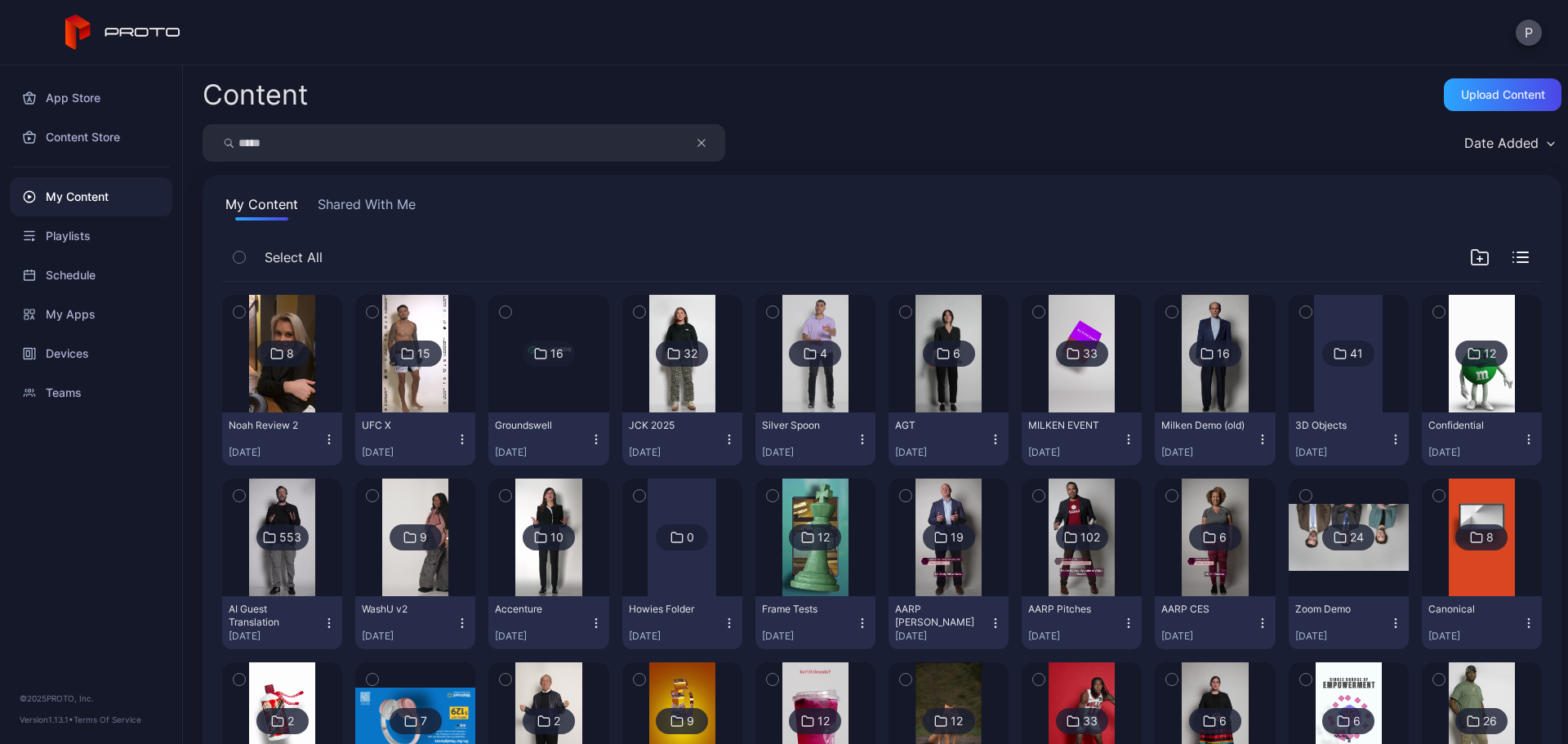
type input "*****"
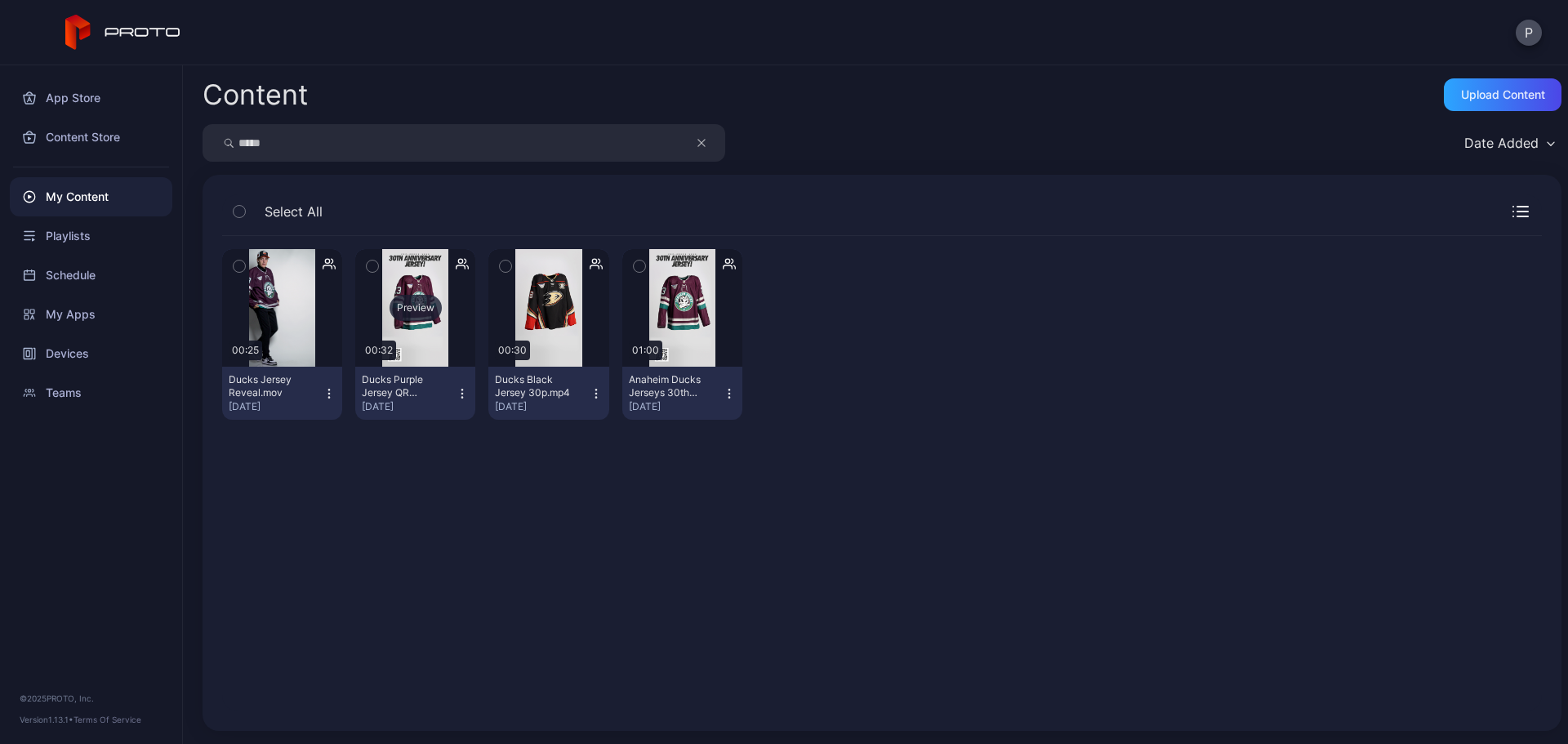
click at [423, 335] on div "Preview" at bounding box center [416, 307] width 121 height 118
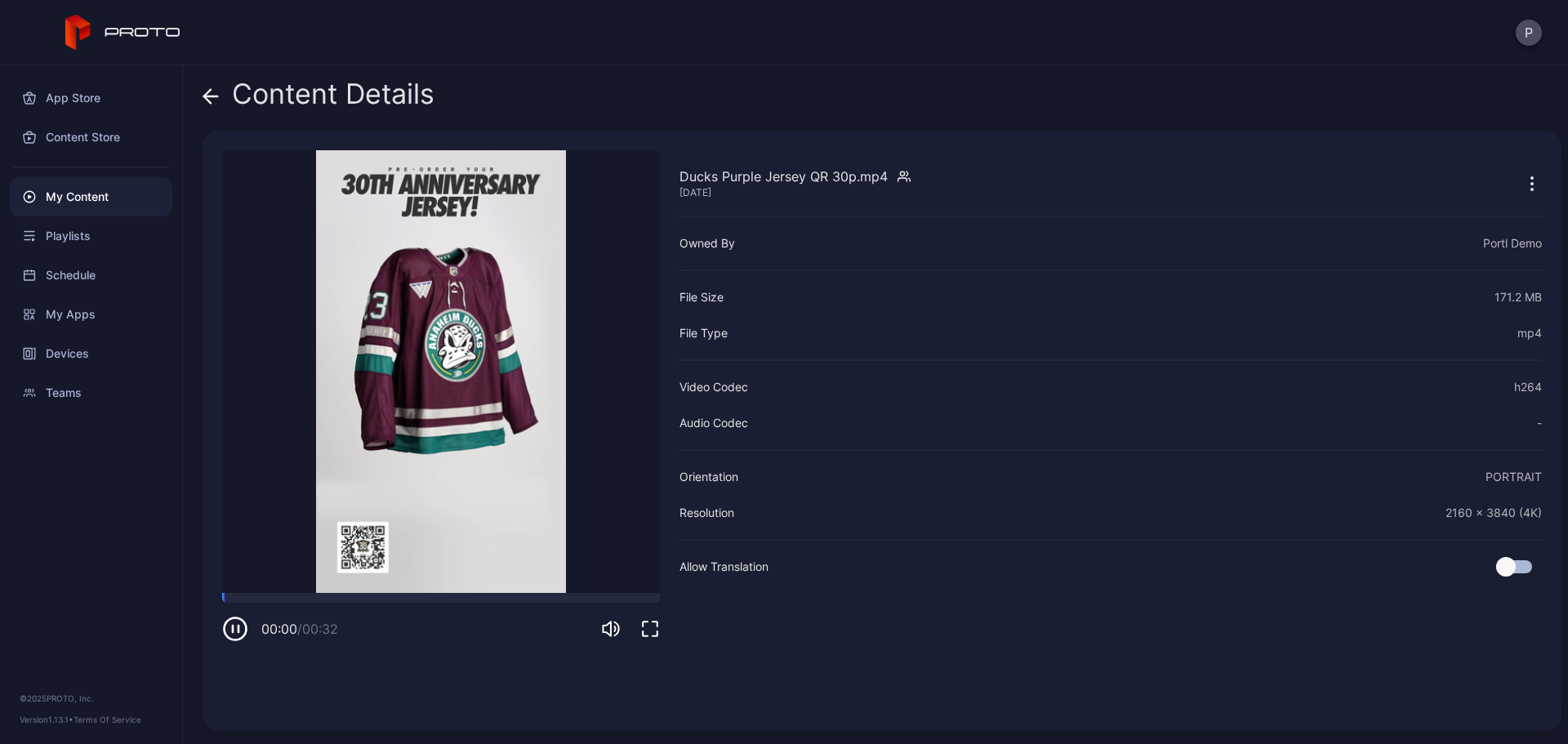
click at [654, 455] on icon "button" at bounding box center [650, 629] width 20 height 20
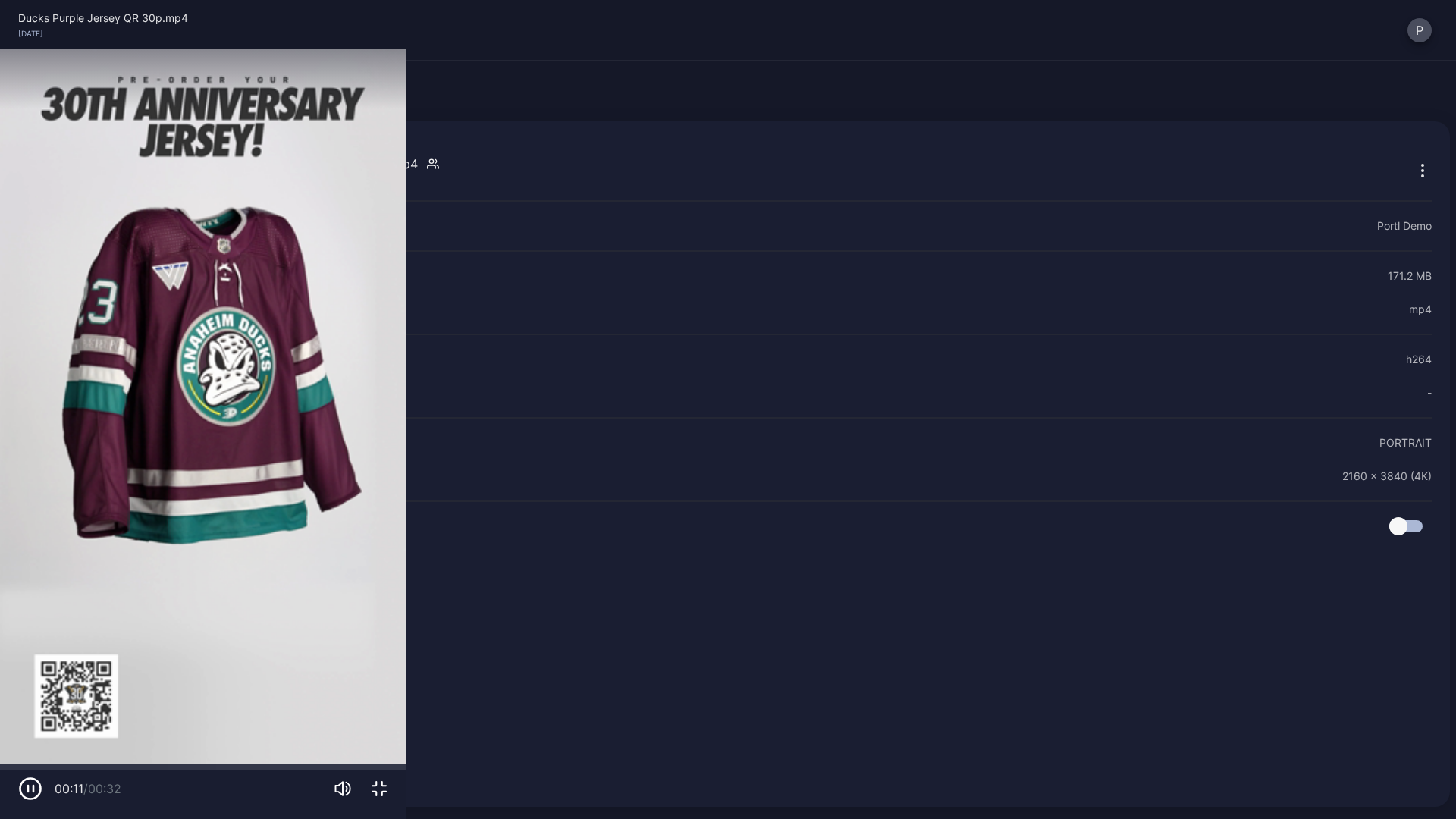
click at [386, 423] on icon "button" at bounding box center [379, 788] width 14 height 14
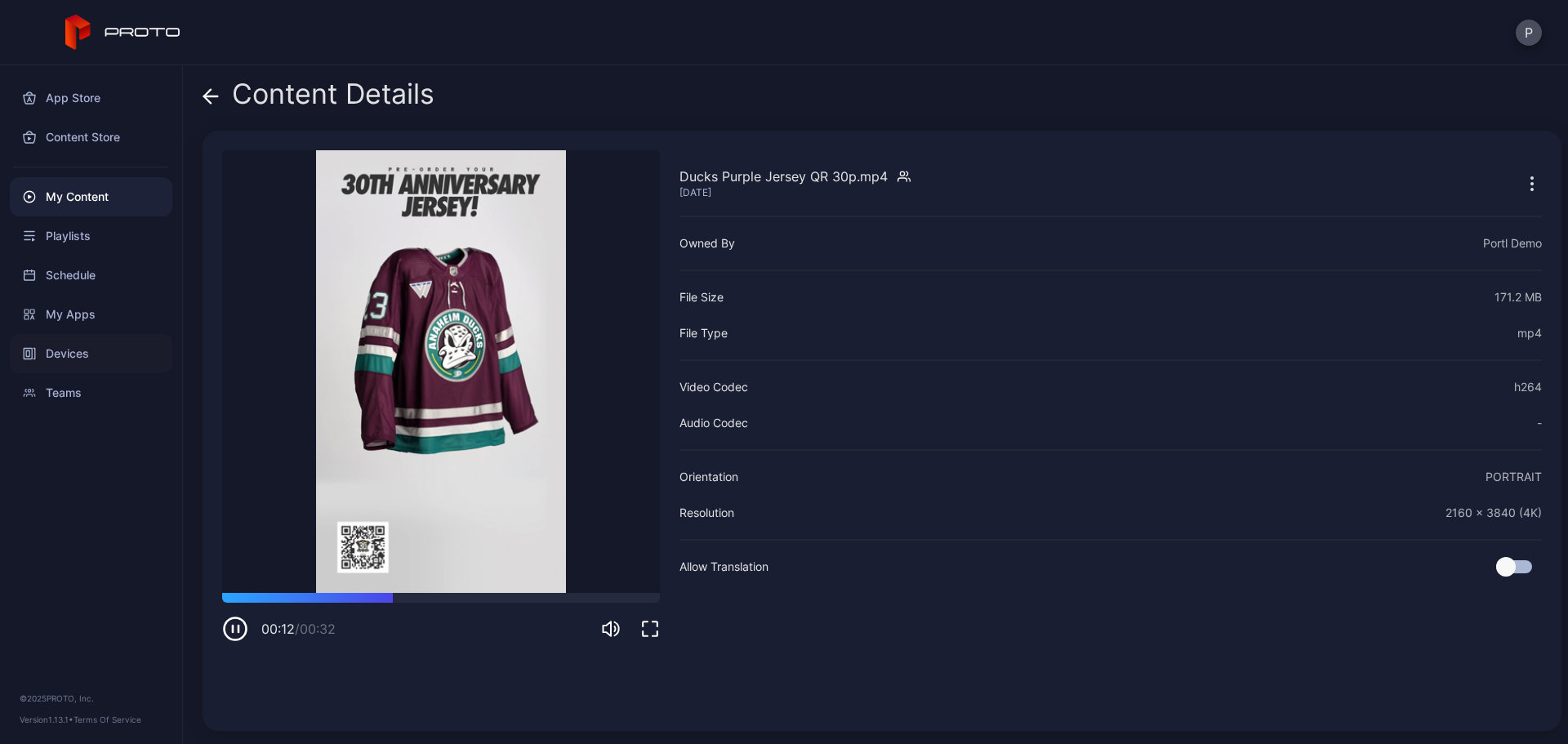
click at [139, 347] on div "Devices" at bounding box center [91, 354] width 163 height 40
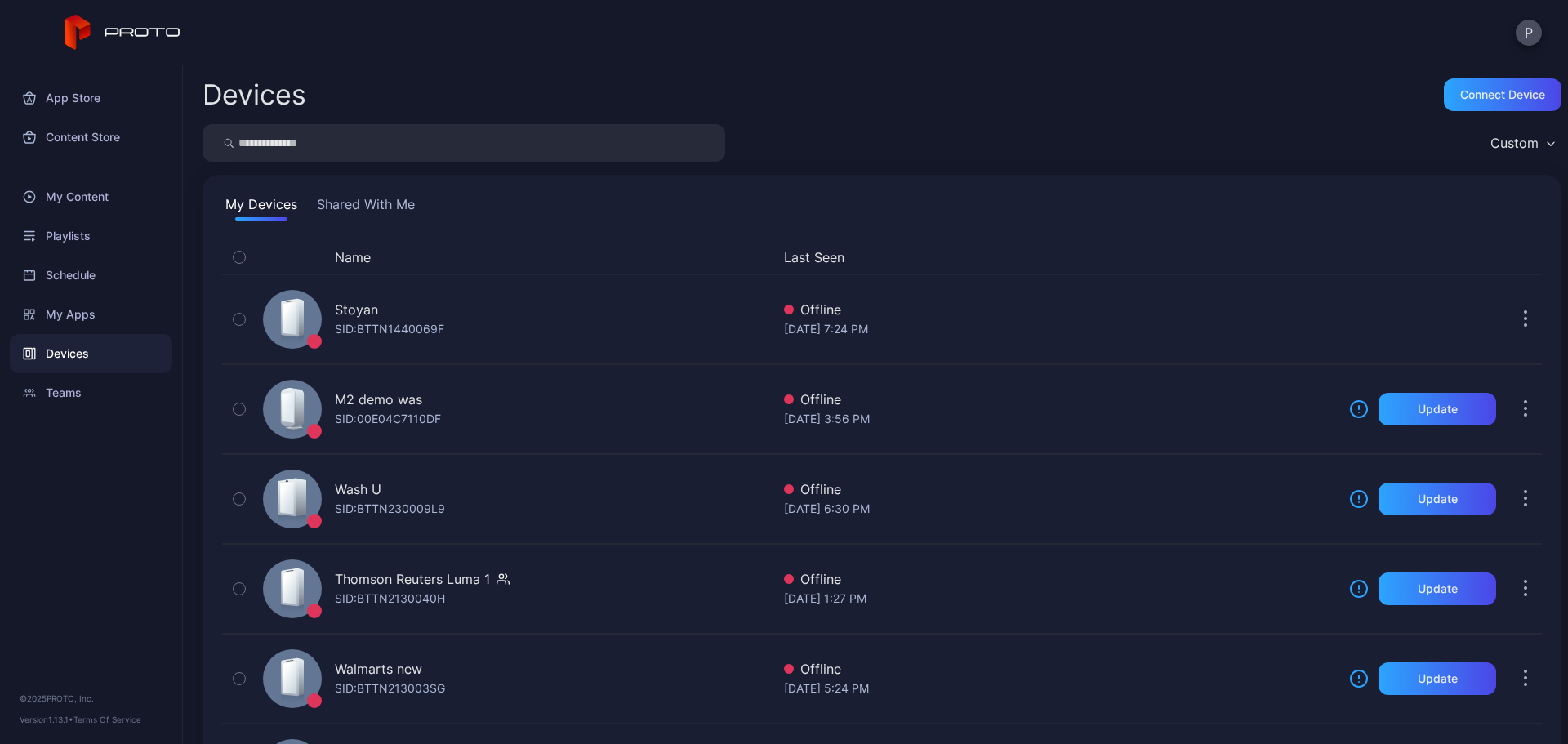
click at [818, 259] on button "Last Seen" at bounding box center [1057, 257] width 545 height 20
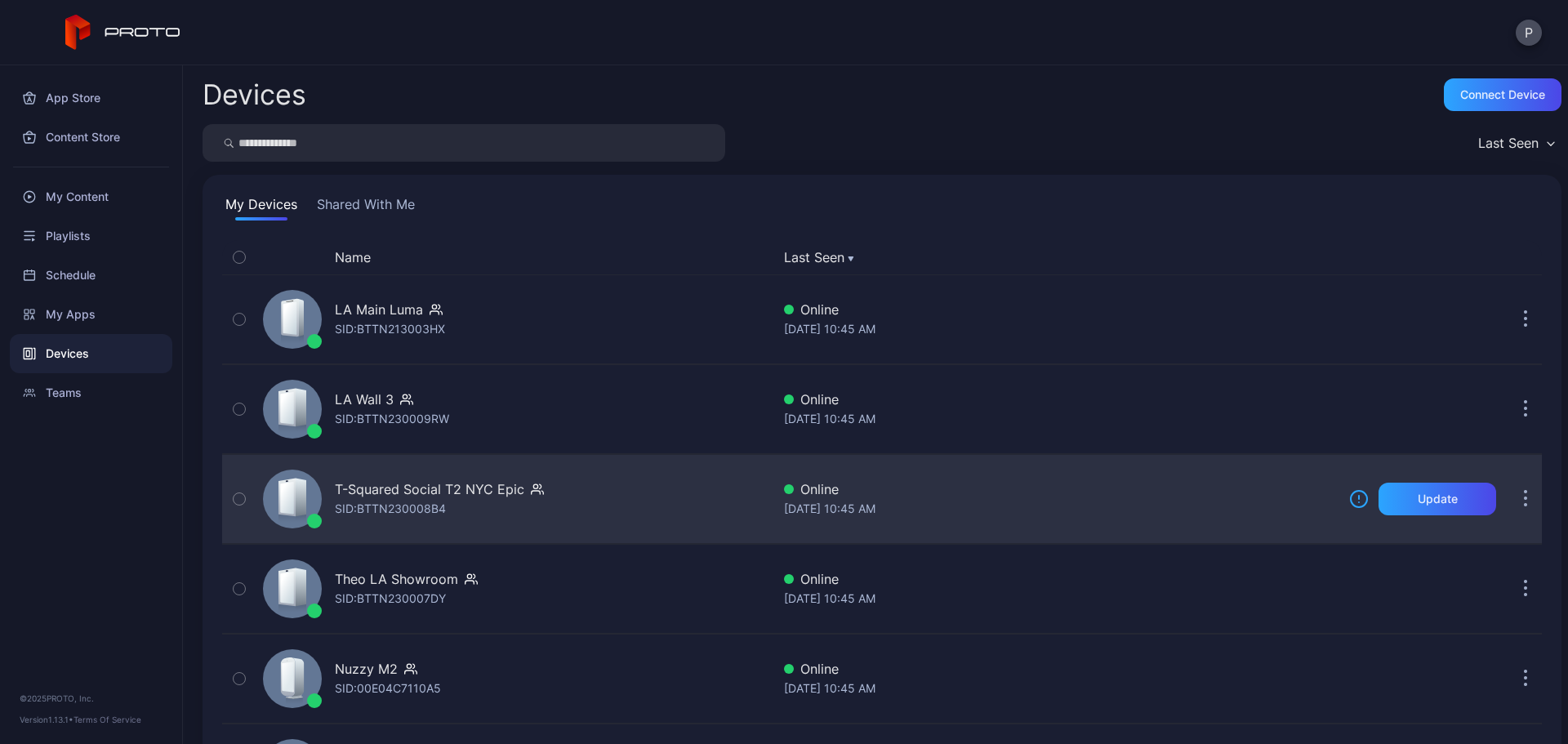
click at [677, 455] on div "T-Squared Social T2 NYC Epic SID: BTTN230008B4" at bounding box center [514, 499] width 515 height 82
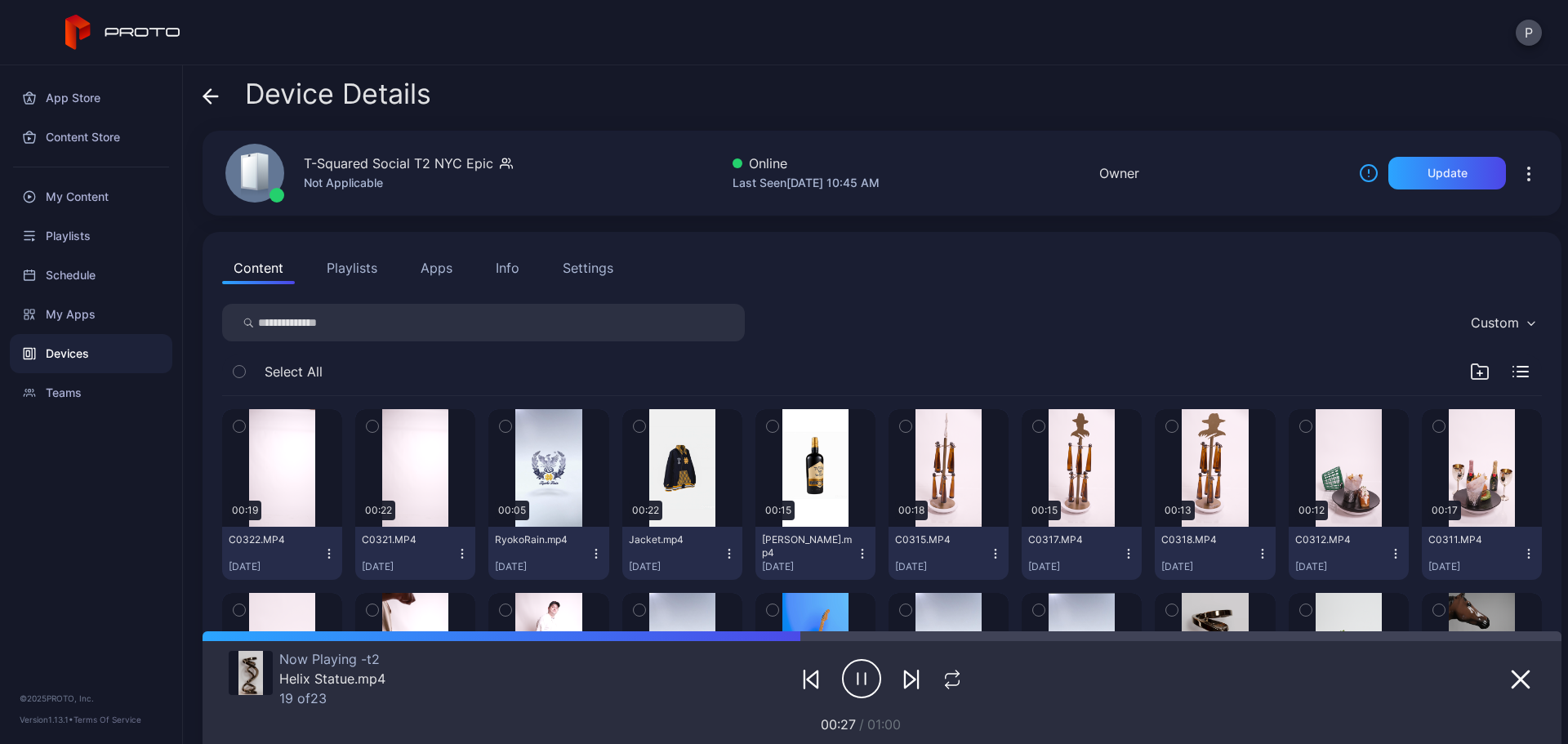
click at [504, 271] on div "Info" at bounding box center [508, 268] width 24 height 20
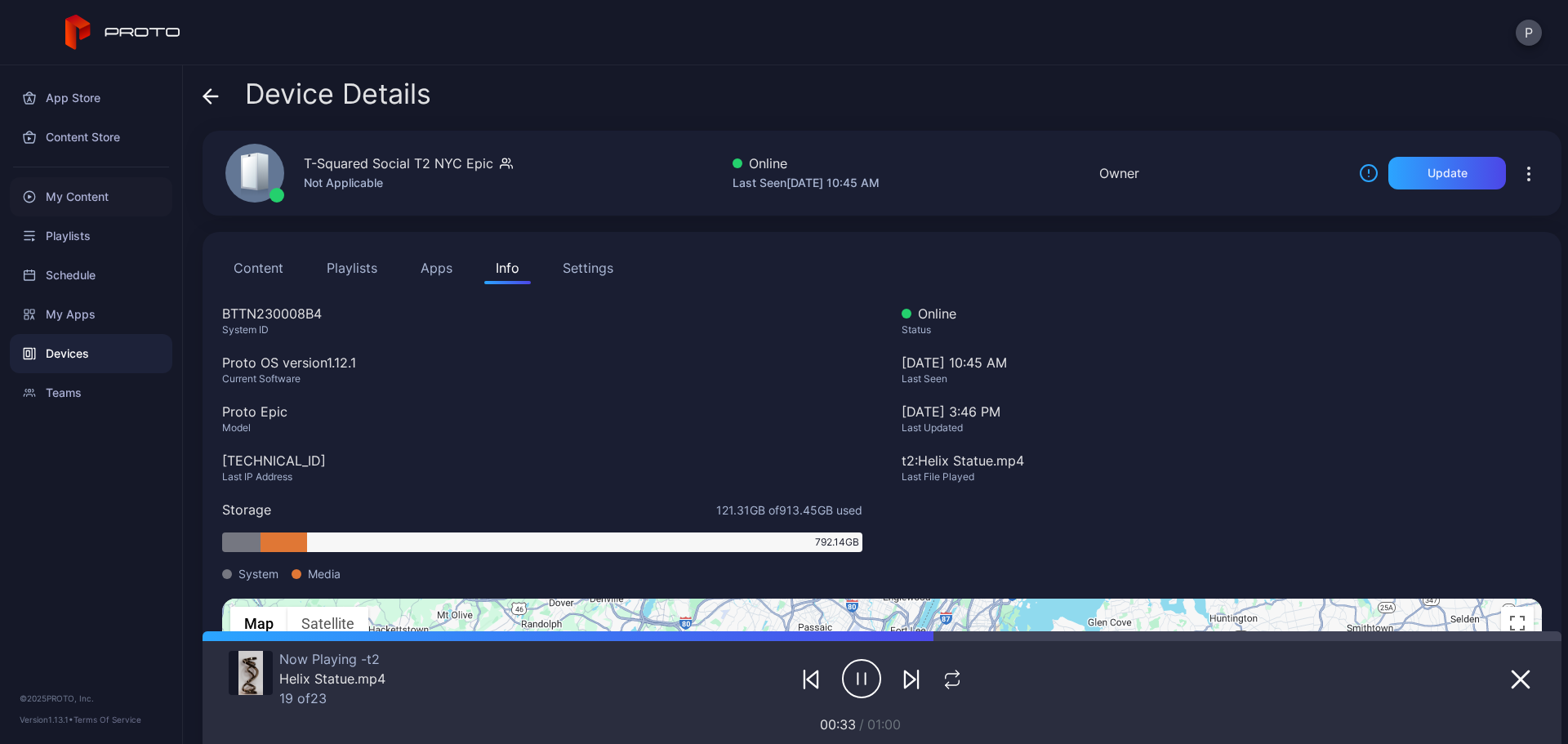
click at [76, 193] on div "My Content" at bounding box center [91, 197] width 163 height 40
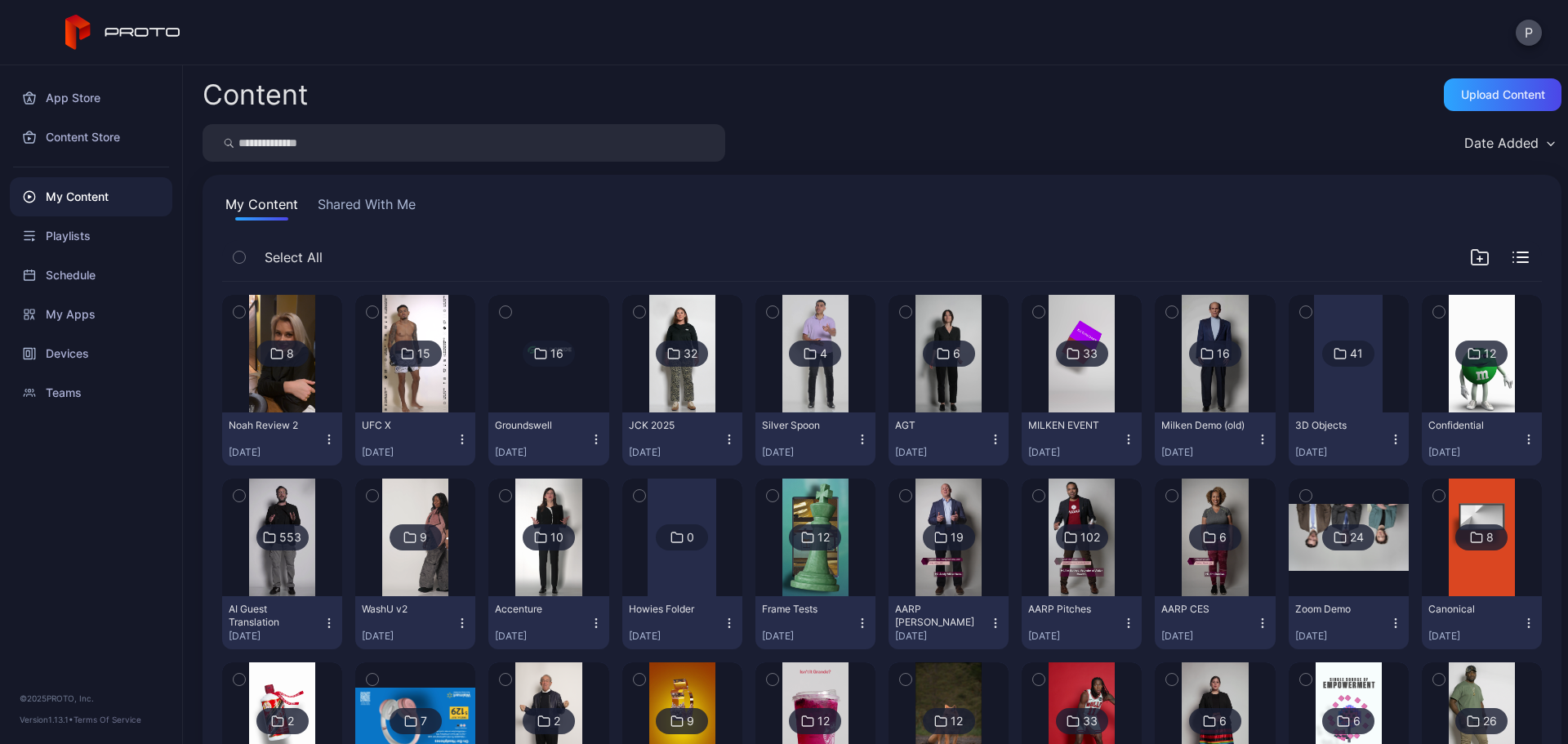
click at [345, 219] on button "Shared With Me" at bounding box center [367, 207] width 105 height 26
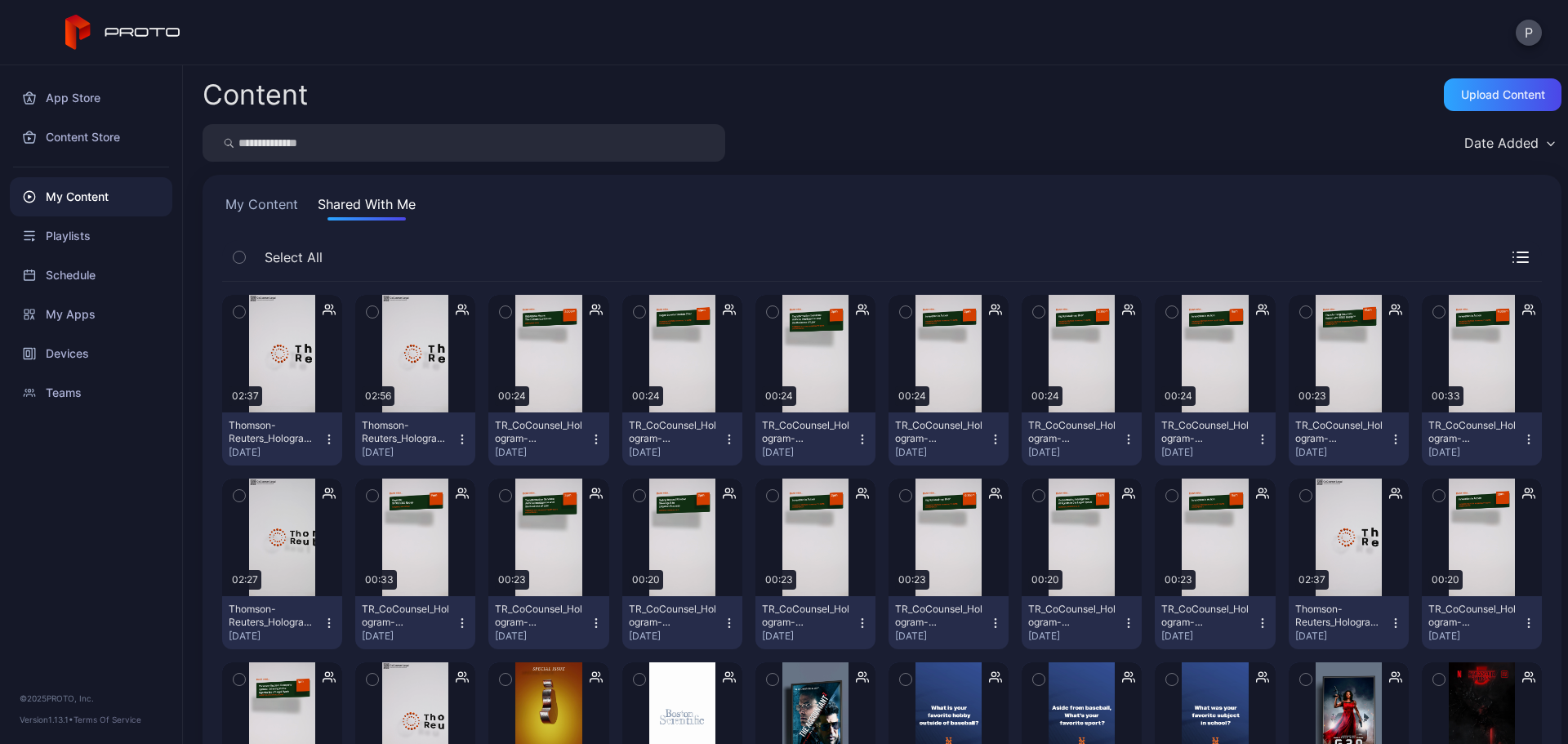
click at [288, 196] on button "My Content" at bounding box center [262, 207] width 79 height 26
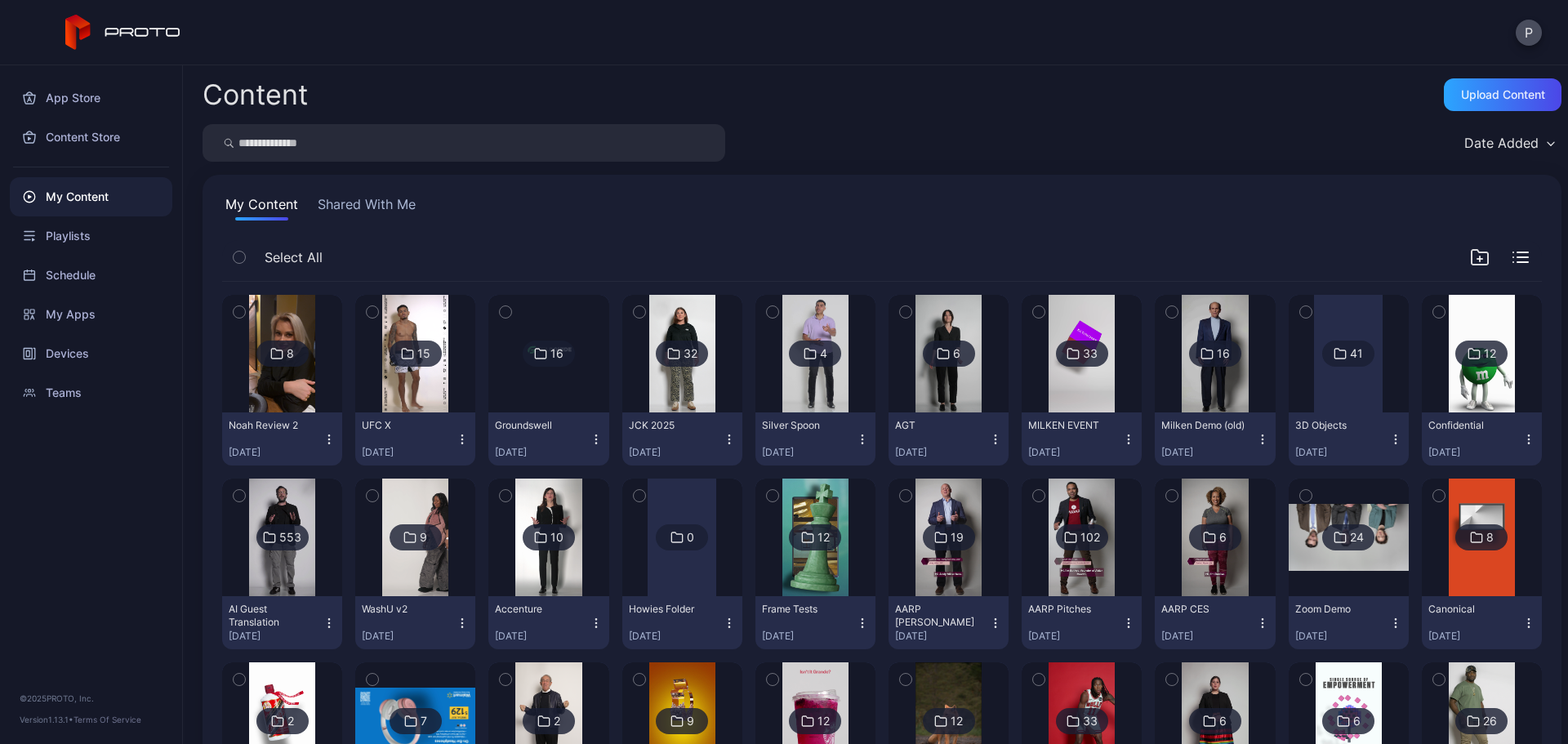
click at [403, 218] on button "Shared With Me" at bounding box center [367, 207] width 105 height 26
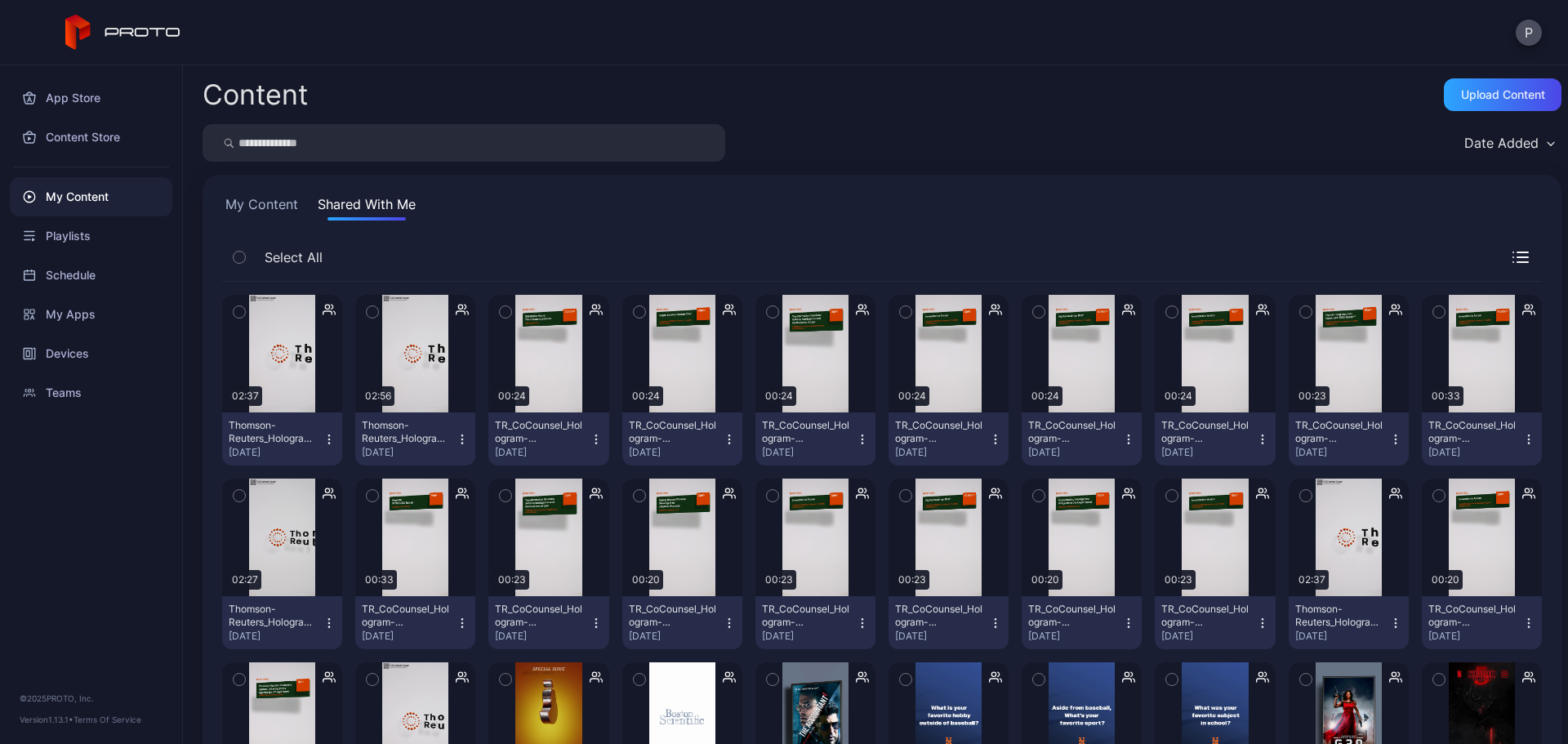
click at [242, 195] on button "My Content" at bounding box center [262, 207] width 79 height 26
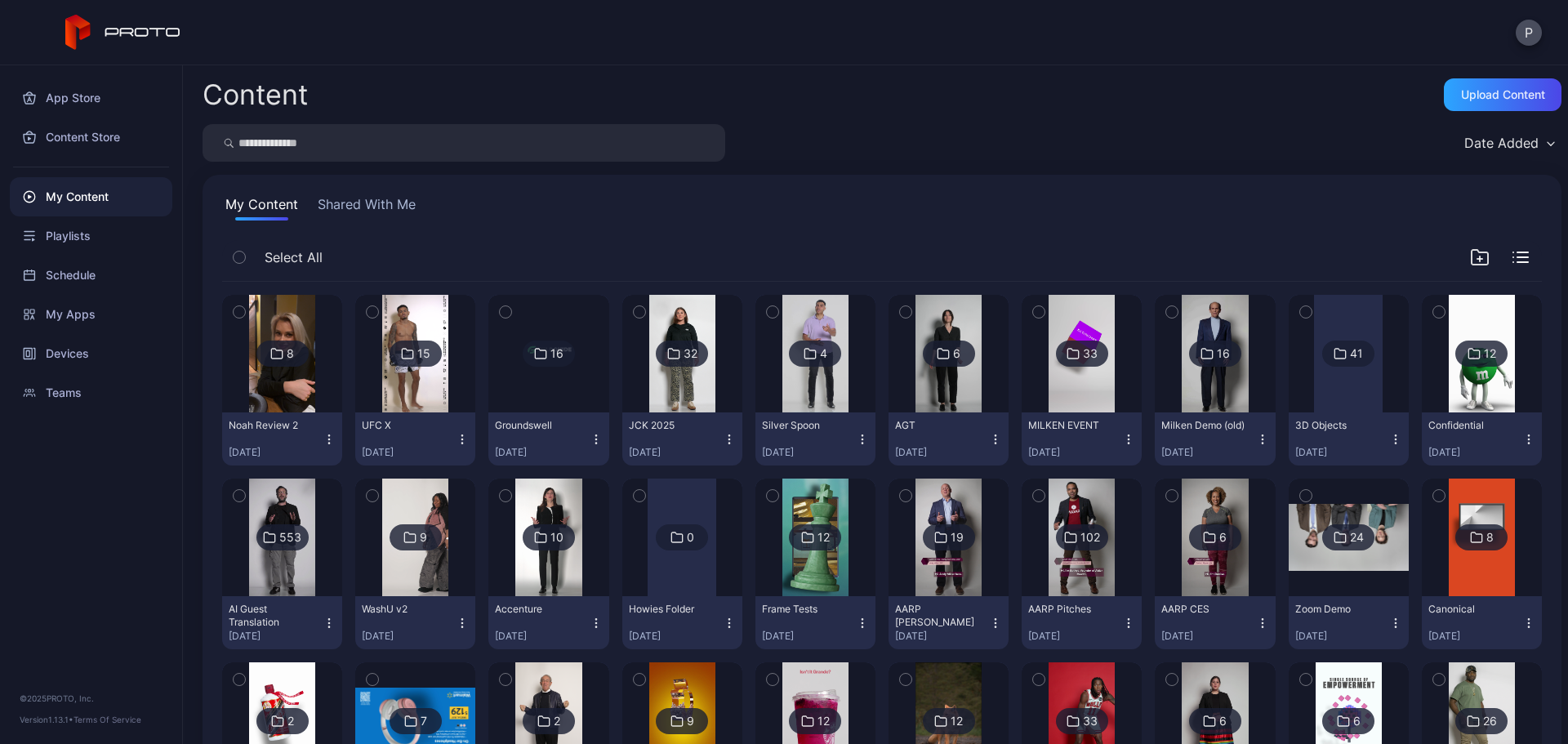
click at [356, 213] on button "Shared With Me" at bounding box center [367, 207] width 105 height 26
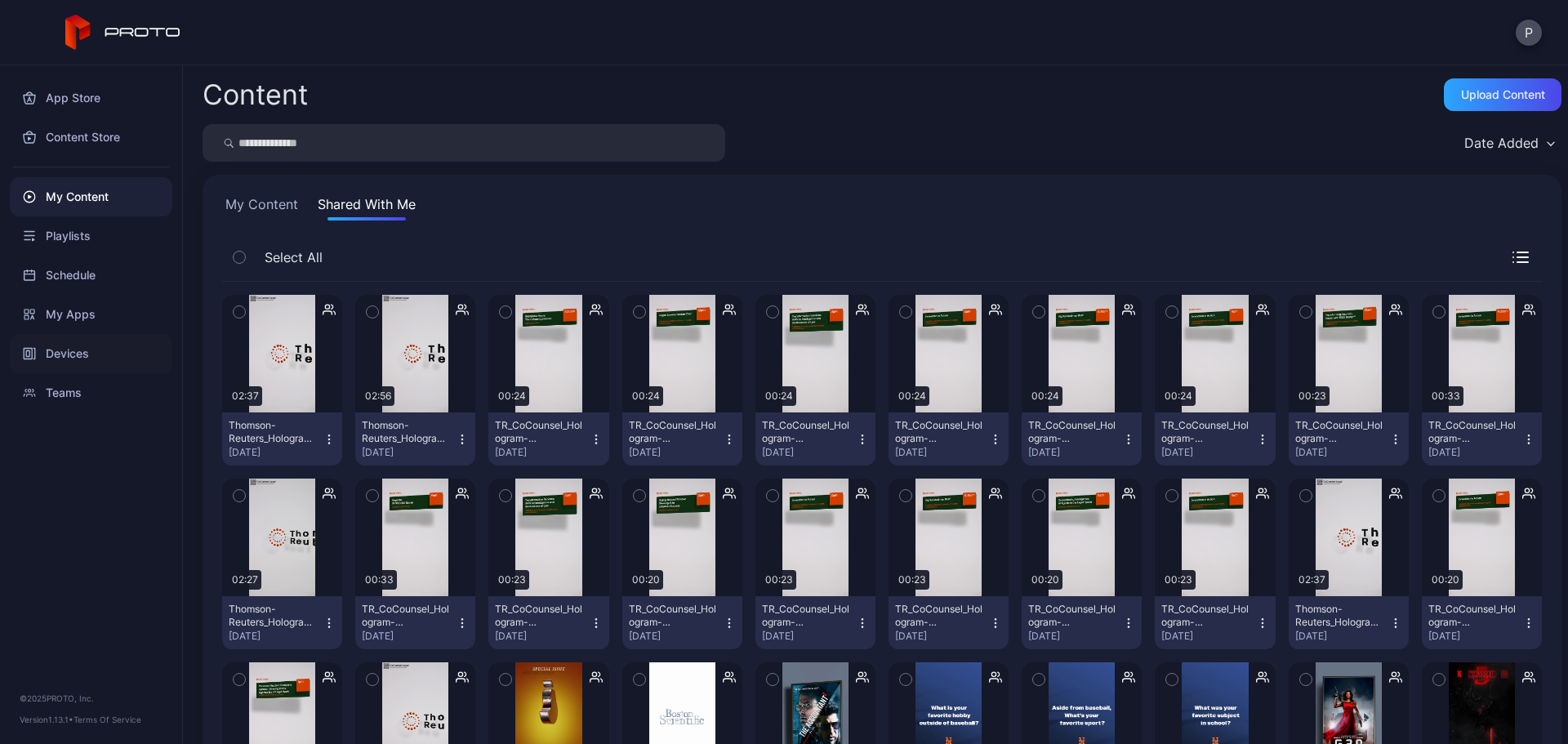
click at [100, 366] on div "Devices" at bounding box center [91, 354] width 163 height 40
